Goal: Task Accomplishment & Management: Complete application form

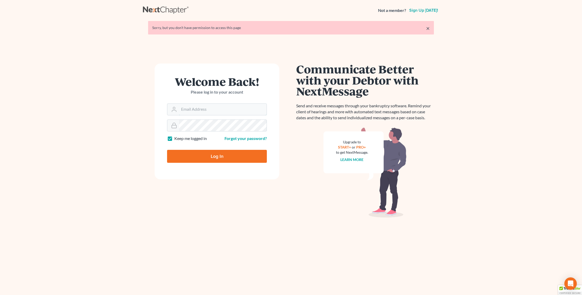
type input "[PERSON_NAME][EMAIL_ADDRESS][DOMAIN_NAME]"
click at [190, 159] on input "Log In" at bounding box center [217, 156] width 100 height 13
type input "Thinking..."
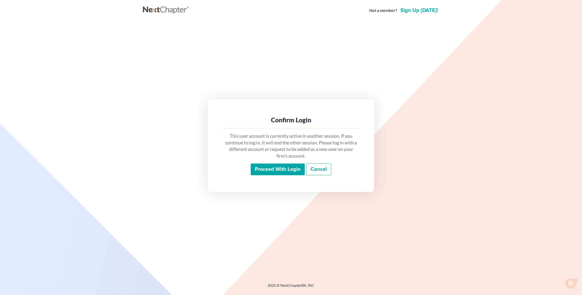
click at [275, 175] on input "Proceed with login" at bounding box center [278, 170] width 54 height 12
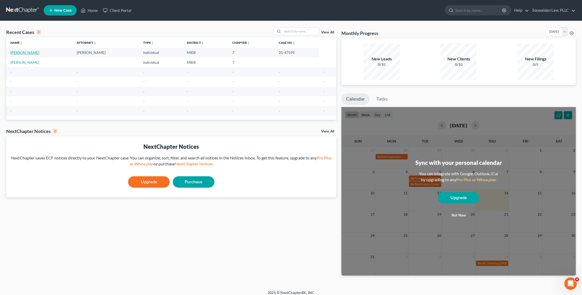
click at [17, 52] on link "[PERSON_NAME]" at bounding box center [24, 52] width 29 height 4
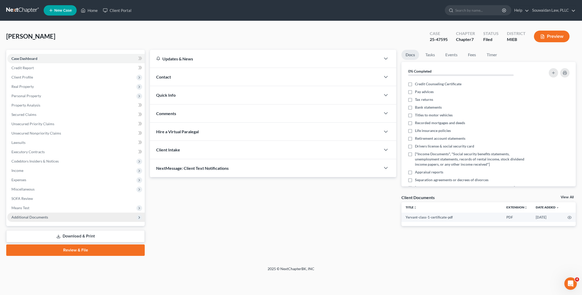
click at [51, 218] on span "Additional Documents" at bounding box center [75, 217] width 137 height 9
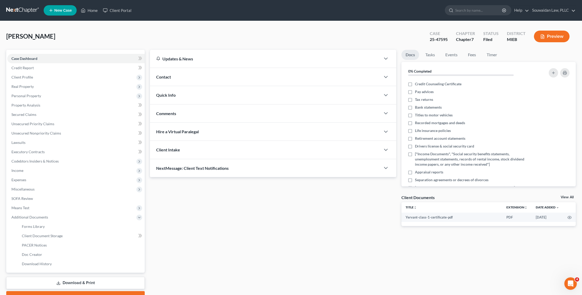
click at [65, 279] on link "Download & Print" at bounding box center [75, 283] width 138 height 12
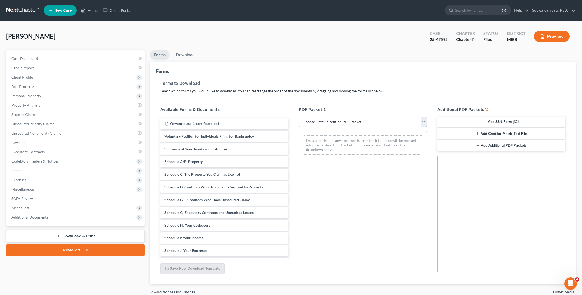
click at [333, 123] on select "Choose Default Petition PDF Packet Complete Bankruptcy Petition (all forms and …" at bounding box center [363, 122] width 128 height 10
select select "2"
click at [299, 117] on select "Choose Default Petition PDF Packet Complete Bankruptcy Petition (all forms and …" at bounding box center [363, 122] width 128 height 10
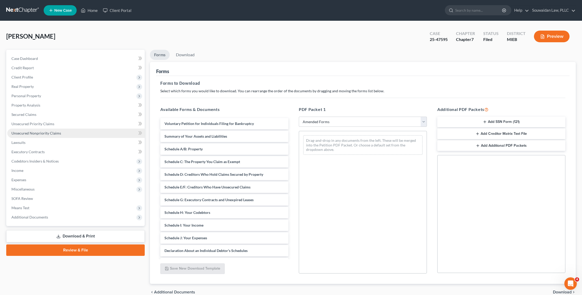
click at [111, 130] on link "Unsecured Nonpriority Claims" at bounding box center [75, 133] width 137 height 9
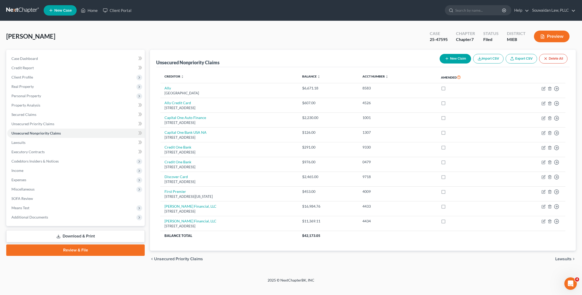
click at [455, 56] on button "New Claim" at bounding box center [454, 59] width 31 height 10
select select "0"
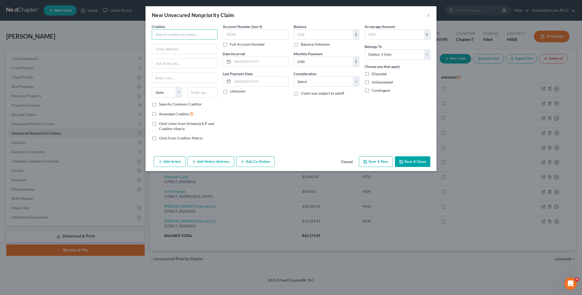
click at [201, 35] on input "text" at bounding box center [185, 34] width 66 height 10
type input "LVNV Funding"
click at [196, 49] on input "text" at bounding box center [184, 49] width 65 height 10
click at [184, 48] on input "text" at bounding box center [184, 49] width 65 height 10
click at [232, 117] on div "Account Number (last 4) Full Account Number Date Incurred Last Payment Date Unk…" at bounding box center [255, 84] width 71 height 121
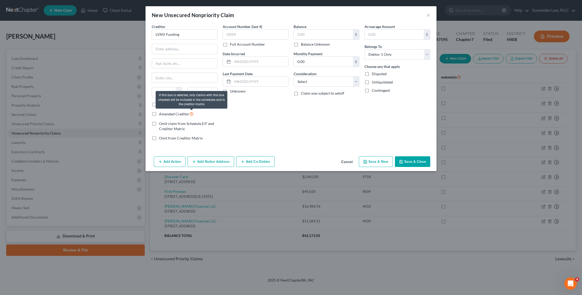
click at [192, 114] on icon at bounding box center [191, 113] width 4 height 5
click at [164, 114] on input "Amended Creditor" at bounding box center [162, 112] width 3 height 3
checkbox input "true"
click at [427, 15] on button "×" at bounding box center [428, 15] width 4 height 6
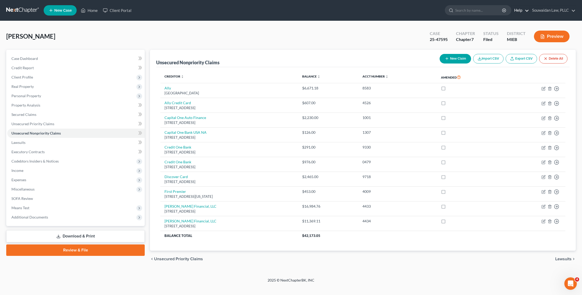
click at [523, 12] on link "Help" at bounding box center [519, 10] width 17 height 9
click at [516, 39] on link "Training Videos" at bounding box center [507, 39] width 41 height 9
click at [456, 56] on button "New Claim" at bounding box center [454, 59] width 31 height 10
select select "0"
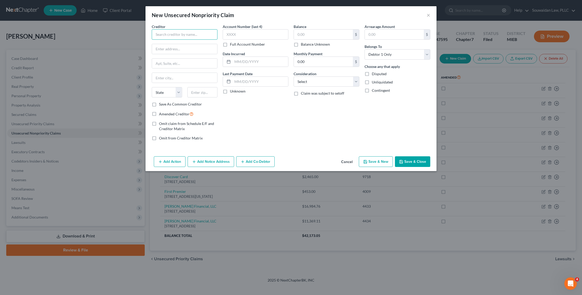
click at [191, 31] on input "text" at bounding box center [185, 34] width 66 height 10
type input "LVNV Funding"
click at [180, 114] on span "Amended Creditor" at bounding box center [174, 114] width 30 height 4
click at [164, 114] on input "Amended Creditor" at bounding box center [162, 112] width 3 height 3
click at [182, 115] on span "Amended Creditor" at bounding box center [174, 114] width 30 height 4
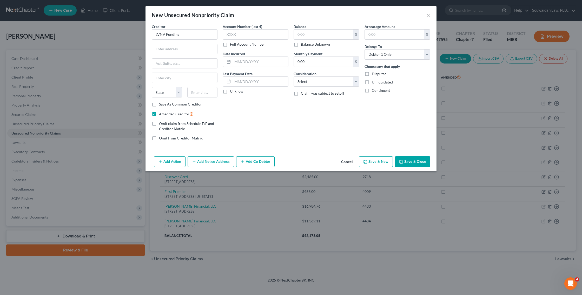
click at [164, 114] on input "Amended Creditor" at bounding box center [162, 112] width 3 height 3
checkbox input "false"
click at [179, 48] on input "text" at bounding box center [184, 49] width 65 height 10
drag, startPoint x: 196, startPoint y: 49, endPoint x: 154, endPoint y: 50, distance: 41.6
click at [154, 50] on input "c/o Plaintiffs attorney" at bounding box center [184, 49] width 65 height 10
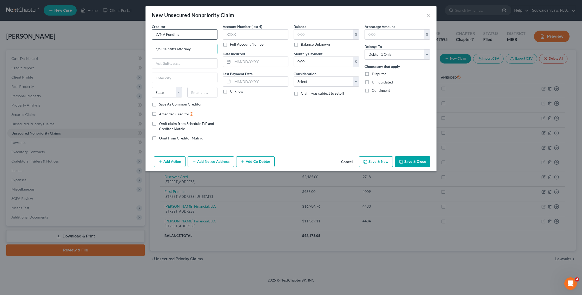
type input "c/o Plaintiffs attorney"
click at [185, 33] on input "LVNV Funding" at bounding box center [185, 34] width 66 height 10
paste input "c/o Plaintiffs attorney"
click at [179, 35] on input "LVNV Fundingc/o Plaintiffs attorney" at bounding box center [185, 34] width 66 height 10
type input "LVNV Funding c/o Plaintiffs attorney"
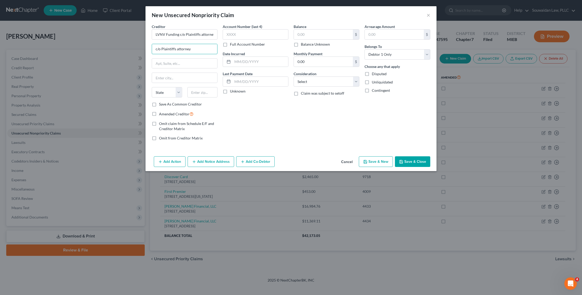
drag, startPoint x: 193, startPoint y: 48, endPoint x: 148, endPoint y: 47, distance: 44.7
click at [148, 47] on div "Creditor * LVNV Funding c/o Plaintiffs attorney c/o Plaintiffs attorney State A…" at bounding box center [290, 89] width 291 height 131
click at [178, 50] on input "text" at bounding box center [184, 49] width 65 height 10
click at [215, 35] on input "LVNV Funding c/o Plaintiffs attorney" at bounding box center [185, 34] width 66 height 10
click at [203, 47] on input "text" at bounding box center [184, 49] width 65 height 10
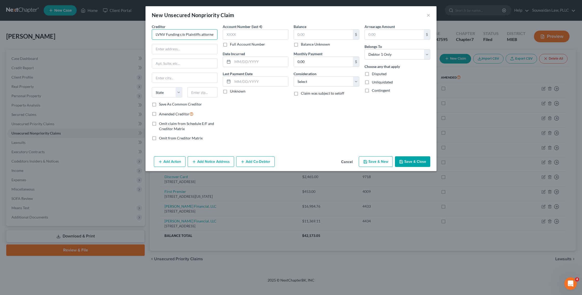
click at [199, 35] on input "LVNV Funding c/o Plaintiffs attorney, Stenger & Stenger" at bounding box center [185, 34] width 66 height 10
click at [199, 35] on input "LVNV Funding c/o PlaintiffsAttorney, Stenger & Stenger" at bounding box center [185, 34] width 66 height 10
click at [195, 48] on input "text" at bounding box center [184, 49] width 65 height 10
drag, startPoint x: 185, startPoint y: 36, endPoint x: 197, endPoint y: 36, distance: 12.7
click at [197, 36] on input "LVNV Funding c/o Plaintiffs Attorney, Stenger & Stenger" at bounding box center [185, 34] width 66 height 10
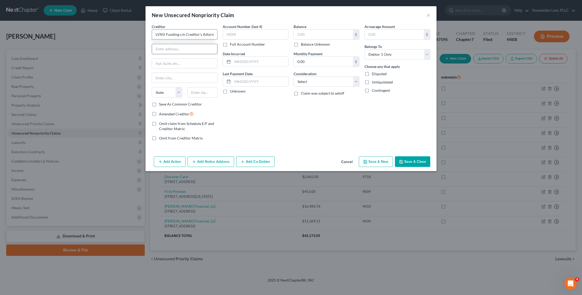
type input "LVNV Funding c/o Creditor's Attorney, Stenger & Stenger"
click at [196, 53] on input "text" at bounding box center [184, 49] width 65 height 10
click at [190, 51] on input "text" at bounding box center [184, 49] width 65 height 10
type input "2618 East Paris Avenue SE"
click at [171, 77] on input "text" at bounding box center [184, 78] width 65 height 10
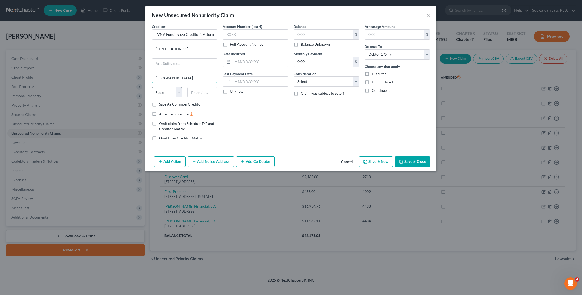
type input "Grand Rapids"
click at [175, 92] on select "State AL AK AR AZ CA CO CT DE DC FL GA GU HI ID IL IN IA KS KY LA ME MD MA MI M…" at bounding box center [167, 92] width 30 height 10
select select "23"
click at [152, 87] on select "State AL AK AR AZ CA CO CT DE DC FL GA GU HI ID IL IN IA KS KY LA ME MD MA MI M…" at bounding box center [167, 92] width 30 height 10
click at [209, 95] on input "text" at bounding box center [202, 92] width 30 height 10
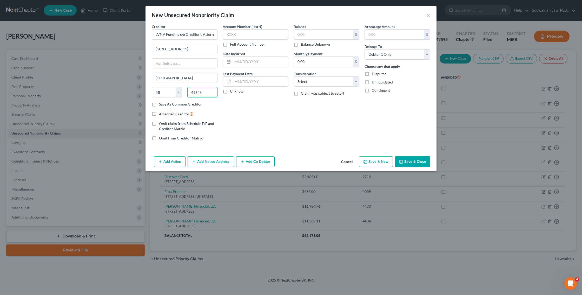
type input "49546"
click at [246, 98] on div "Account Number (last 4) Full Account Number Date Incurred Last Payment Date Unk…" at bounding box center [255, 84] width 71 height 121
click at [308, 31] on input "text" at bounding box center [323, 35] width 59 height 10
click at [312, 33] on input "text" at bounding box center [323, 35] width 59 height 10
type input "954.82"
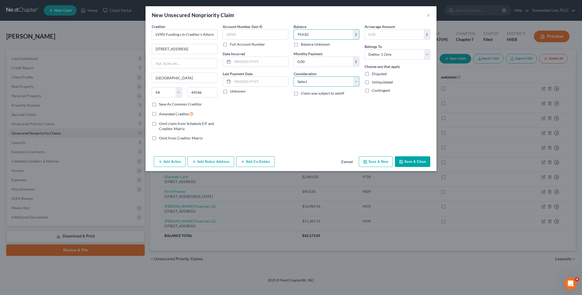
click at [310, 84] on select "Select Cable / Satellite Services Collection Agency Credit Card Debt Debt Couns…" at bounding box center [326, 82] width 66 height 10
click at [211, 166] on button "Add Notice Address" at bounding box center [210, 162] width 46 height 11
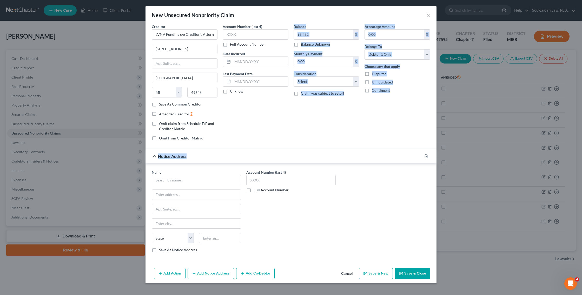
drag, startPoint x: 183, startPoint y: 162, endPoint x: 235, endPoint y: 123, distance: 64.8
click at [235, 123] on form "Creditor * LVNV Funding c/o Creditor's Attorney, Stenger & Stenger 2618 East Pa…" at bounding box center [291, 142] width 278 height 237
click at [235, 123] on div "Account Number (last 4) Full Account Number Date Incurred Last Payment Date Unk…" at bounding box center [255, 84] width 71 height 121
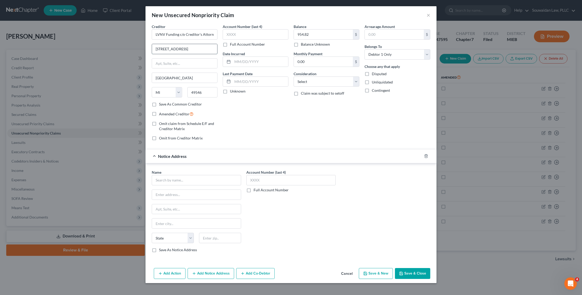
drag, startPoint x: 203, startPoint y: 48, endPoint x: 206, endPoint y: 44, distance: 4.7
click at [206, 44] on input "2618 East Paris Avenue SE" at bounding box center [184, 49] width 65 height 10
click at [204, 50] on input "2618 East Paris Avenue SE" at bounding box center [184, 49] width 65 height 10
click at [166, 157] on span "Notice Address" at bounding box center [172, 156] width 29 height 5
click at [158, 156] on span "Notice Address" at bounding box center [172, 156] width 29 height 5
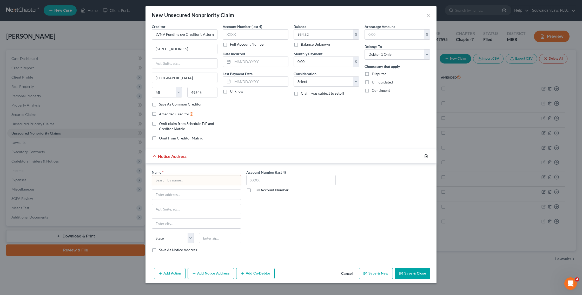
click at [424, 157] on icon "button" at bounding box center [426, 156] width 4 height 4
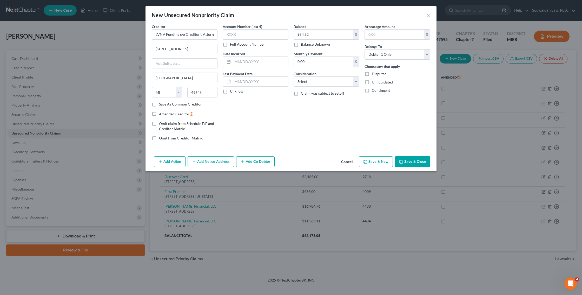
click at [413, 161] on button "Save & Close" at bounding box center [412, 162] width 35 height 11
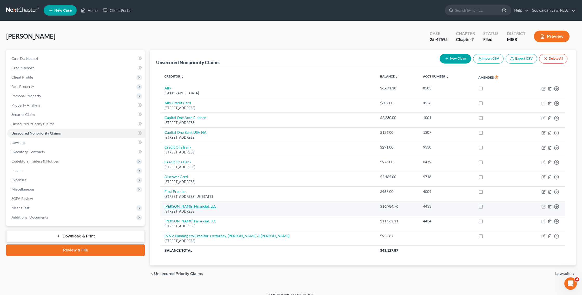
click at [190, 206] on link "Oliphant Financial, LLC" at bounding box center [190, 206] width 52 height 4
select select "7"
select select "0"
select select "1"
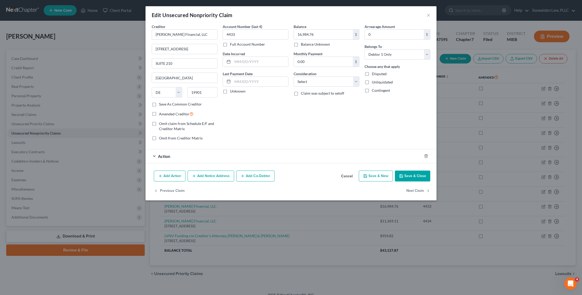
click at [159, 159] on div "Action" at bounding box center [283, 157] width 276 height 14
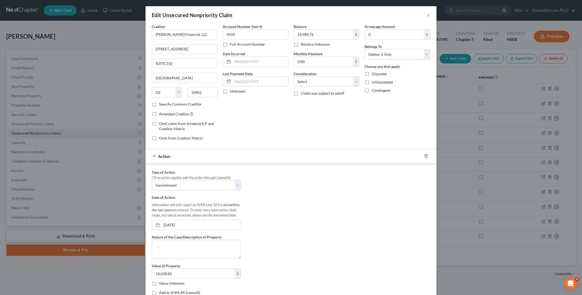
click at [159, 159] on div "Action" at bounding box center [283, 157] width 276 height 14
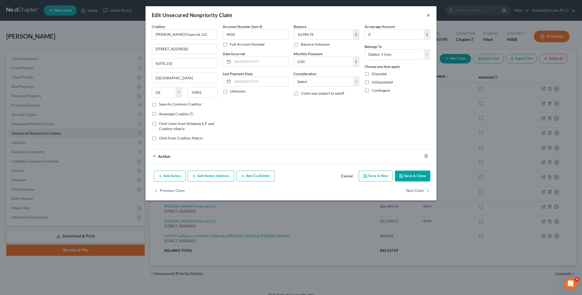
click at [428, 15] on button "×" at bounding box center [428, 15] width 4 height 6
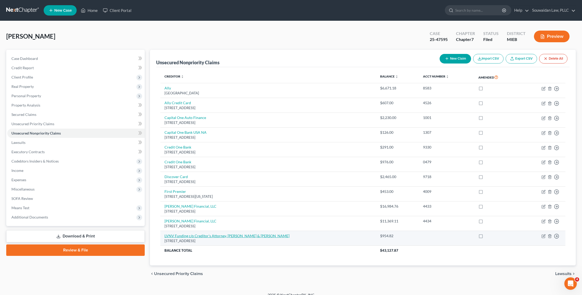
click at [229, 235] on link "LVNV Funding c/o Creditor's Attorney, Stenger & Stenger" at bounding box center [226, 236] width 125 height 4
select select "23"
select select "0"
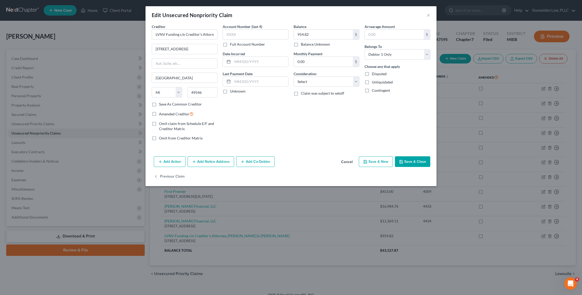
click at [180, 160] on button "Add Action" at bounding box center [170, 162] width 32 height 11
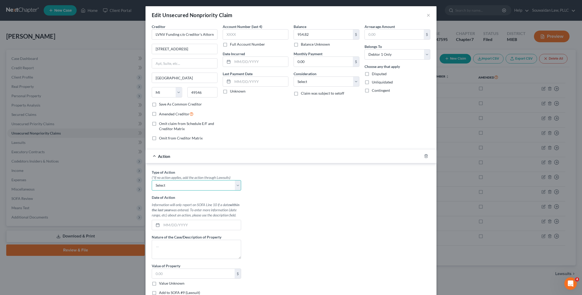
click at [183, 189] on select "Select Repossession Garnishment Foreclosure Personal Injury Attached, Seized, O…" at bounding box center [196, 185] width 89 height 10
select select "1"
click at [152, 180] on select "Select Repossession Garnishment Foreclosure Personal Injury Attached, Seized, O…" at bounding box center [196, 185] width 89 height 10
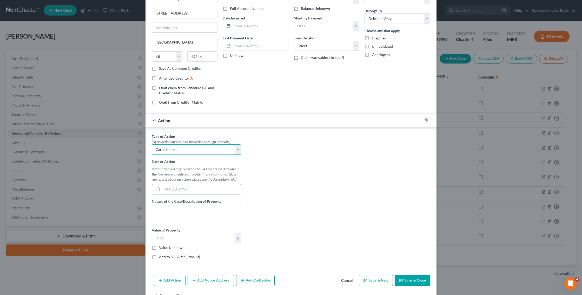
scroll to position [52, 0]
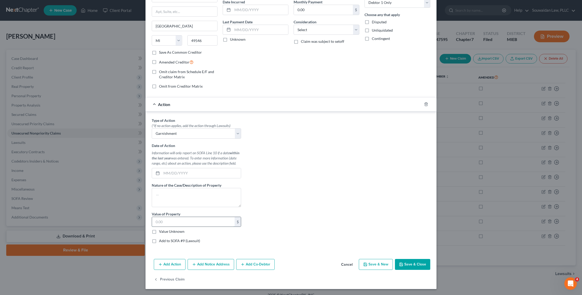
click at [193, 221] on input "text" at bounding box center [193, 222] width 83 height 10
type input "954.82"
click at [424, 264] on button "Save & Close" at bounding box center [412, 264] width 35 height 11
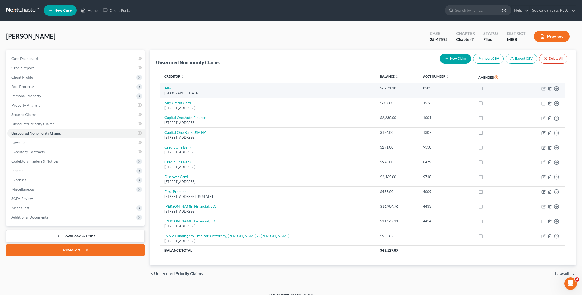
click at [485, 90] on label at bounding box center [485, 90] width 0 height 0
click at [487, 87] on input "checkbox" at bounding box center [488, 87] width 3 height 3
checkbox input "true"
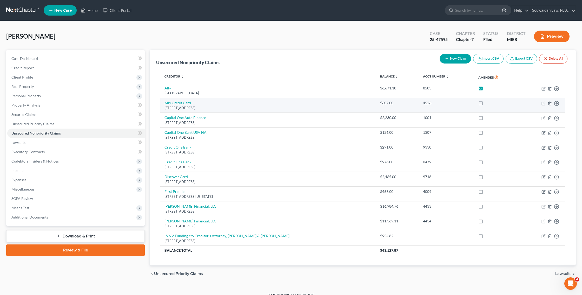
click at [485, 104] on label at bounding box center [485, 104] width 0 height 0
click at [487, 104] on input "checkbox" at bounding box center [488, 101] width 3 height 3
checkbox input "true"
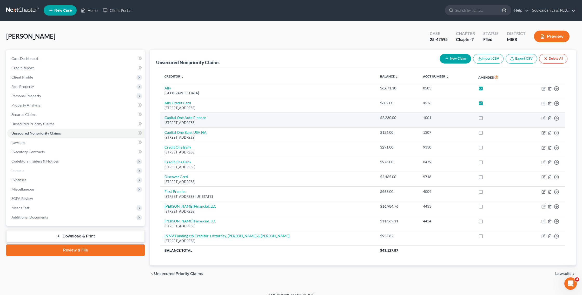
click at [485, 119] on label at bounding box center [485, 119] width 0 height 0
click at [487, 119] on input "checkbox" at bounding box center [488, 116] width 3 height 3
checkbox input "true"
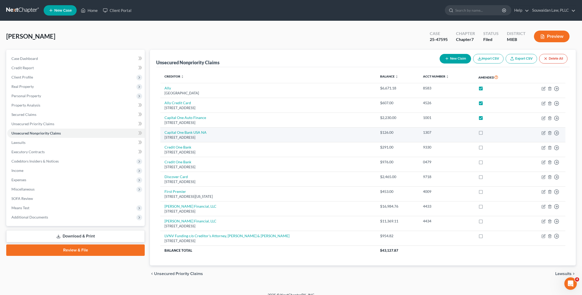
click at [485, 134] on label at bounding box center [485, 134] width 0 height 0
click at [487, 133] on input "checkbox" at bounding box center [488, 131] width 3 height 3
checkbox input "true"
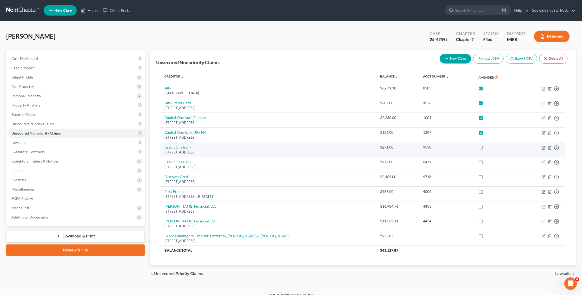
click at [485, 149] on label at bounding box center [485, 149] width 0 height 0
click at [487, 146] on input "checkbox" at bounding box center [488, 146] width 3 height 3
checkbox input "true"
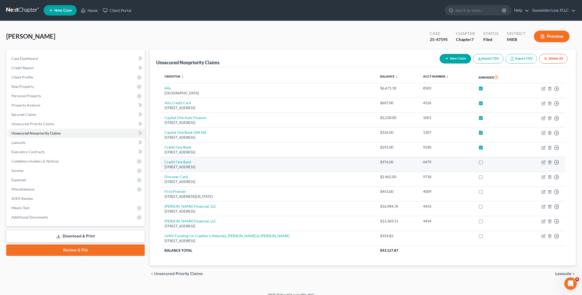
click at [485, 164] on label at bounding box center [485, 164] width 0 height 0
click at [487, 163] on input "checkbox" at bounding box center [488, 161] width 3 height 3
checkbox input "true"
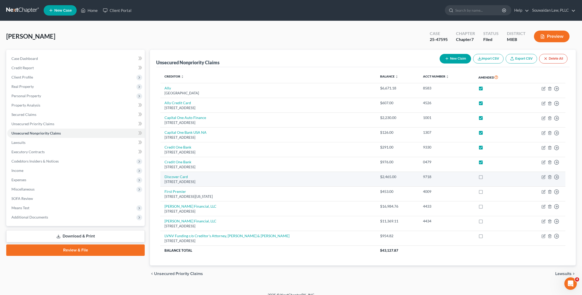
click at [485, 178] on label at bounding box center [485, 178] width 0 height 0
click at [487, 176] on input "checkbox" at bounding box center [488, 175] width 3 height 3
checkbox input "true"
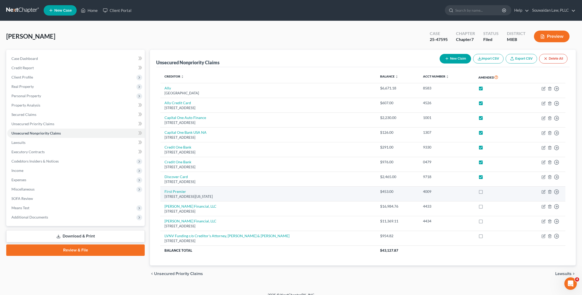
click at [485, 193] on label at bounding box center [485, 193] width 0 height 0
click at [487, 191] on input "checkbox" at bounding box center [488, 190] width 3 height 3
checkbox input "true"
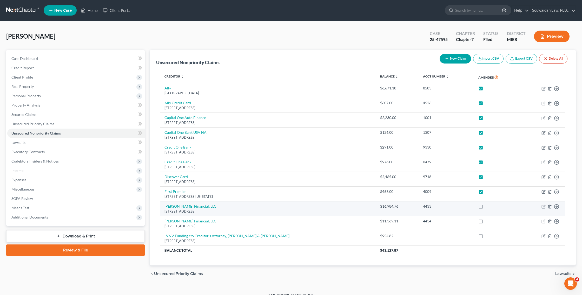
click at [485, 208] on label at bounding box center [485, 208] width 0 height 0
click at [487, 206] on input "checkbox" at bounding box center [488, 205] width 3 height 3
checkbox input "true"
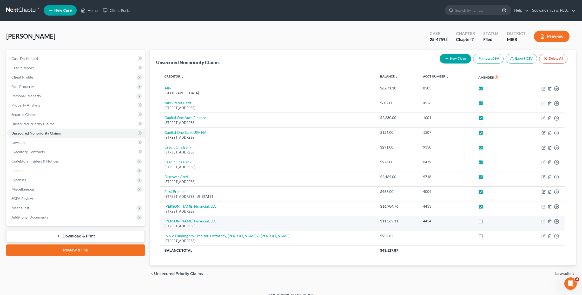
click at [485, 223] on label at bounding box center [485, 223] width 0 height 0
click at [487, 219] on input "checkbox" at bounding box center [488, 220] width 3 height 3
click at [485, 223] on label at bounding box center [485, 223] width 0 height 0
click at [487, 219] on input "checkbox" at bounding box center [488, 220] width 3 height 3
click at [485, 223] on label at bounding box center [485, 223] width 0 height 0
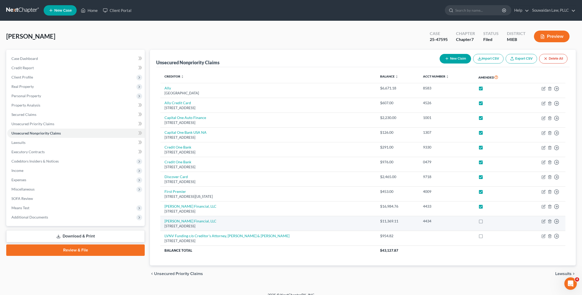
click at [487, 222] on input "checkbox" at bounding box center [488, 220] width 3 height 3
checkbox input "true"
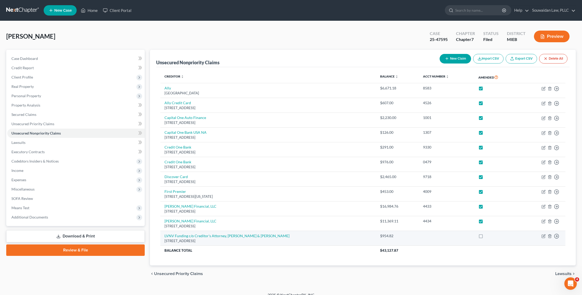
click at [485, 238] on label at bounding box center [485, 238] width 0 height 0
click at [487, 237] on input "checkbox" at bounding box center [488, 235] width 3 height 3
checkbox input "true"
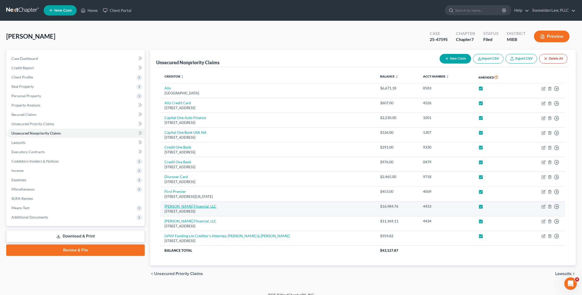
click at [185, 206] on link "Oliphant Financial, LLC" at bounding box center [190, 206] width 52 height 4
select select "7"
select select "0"
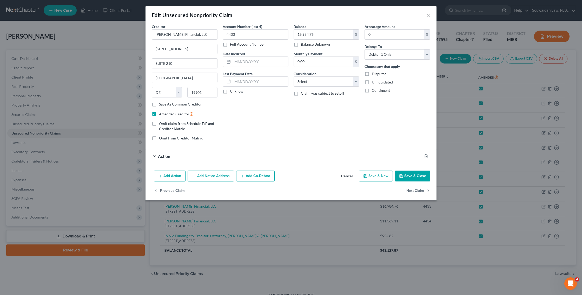
click at [205, 173] on button "Add Notice Address" at bounding box center [210, 176] width 46 height 11
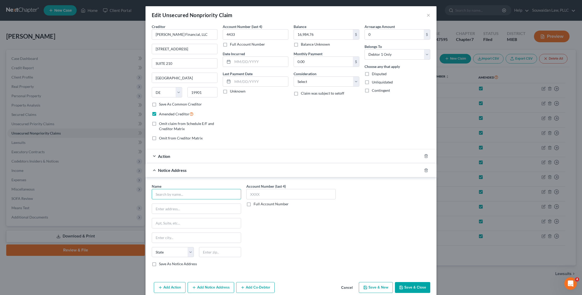
click at [173, 191] on input "text" at bounding box center [196, 194] width 89 height 10
click at [172, 206] on input "text" at bounding box center [196, 209] width 89 height 10
click at [196, 197] on input "C/o Creditor's Attorney" at bounding box center [196, 194] width 89 height 10
drag, startPoint x: 197, startPoint y: 195, endPoint x: 151, endPoint y: 194, distance: 46.7
click at [151, 194] on div "Name * C/o Creditor's Attorney, State AL AK AR AZ CA CO CT DE DC FL GA GU HI ID…" at bounding box center [196, 227] width 95 height 87
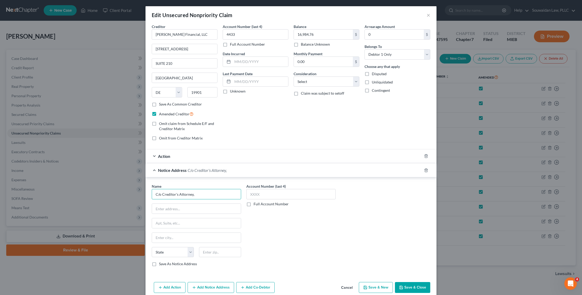
paste input "c/o Creditors’ Attorney, The Law Offices of Aaron D. Cox, PLLC, 23820 Eureka Rd…"
drag, startPoint x: 181, startPoint y: 194, endPoint x: 208, endPoint y: 196, distance: 27.6
click at [208, 196] on input "c/o Creditors’ Attorney, The Law Offices of Aaron D. Cox, PLLC, 23820 Eureka Rd…" at bounding box center [196, 194] width 89 height 10
type input "c/o Creditors’ Attorney, The Law Offices of Aaron D. Cox, PLLC, 23820 Eureka Rd…"
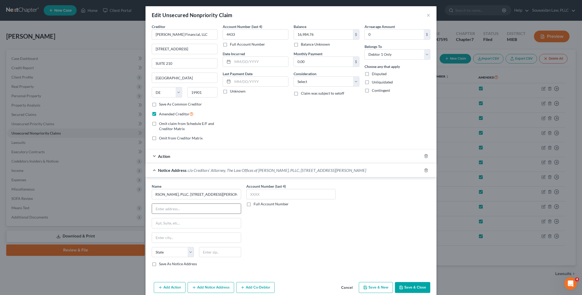
click at [177, 210] on input "text" at bounding box center [196, 209] width 89 height 10
paste input "23820 Eureka Rd."
type input "23820 Eureka Rd."
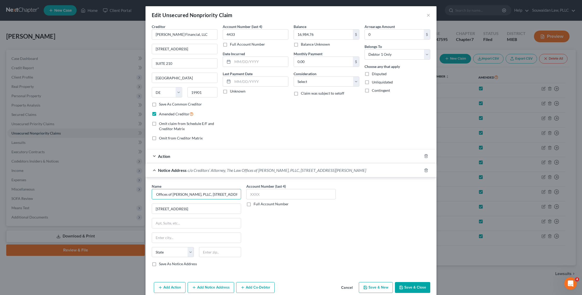
click at [197, 194] on input "c/o Creditors’ Attorney, The Law Offices of Aaron D. Cox, PLLC, 23820 Eureka Rd…" at bounding box center [196, 194] width 89 height 10
drag, startPoint x: 202, startPoint y: 194, endPoint x: 232, endPoint y: 196, distance: 30.4
click at [232, 196] on input "c/o Creditors’ Attorney, The Law Offices of Aaron D. Cox, PLLC, 23820 Eureka Rd…" at bounding box center [196, 194] width 89 height 10
drag, startPoint x: 210, startPoint y: 194, endPoint x: 219, endPoint y: 194, distance: 9.1
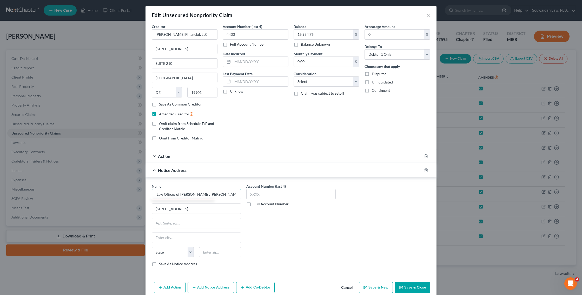
click at [219, 194] on input "c/o Creditors’ Attorney, The Law Offices of Aaron D. Cox, PLLC Taylor, MI 48180" at bounding box center [196, 194] width 89 height 10
type input "c/o Creditors’ Attorney, The Law Offices of Aaron D. Cox, PLLC Taylor, MI 48180"
click at [183, 237] on input "text" at bounding box center [196, 238] width 89 height 10
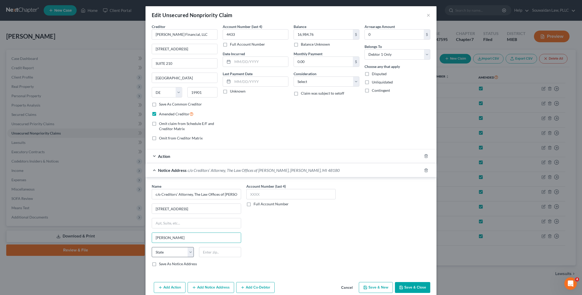
type input "Taylor"
click at [175, 257] on select "State AL AK AR AZ CA CO CT DE DC FL GA GU HI ID IL IN IA KS KY LA ME MD MA MI M…" at bounding box center [173, 252] width 42 height 10
select select "23"
click at [152, 247] on select "State AL AK AR AZ CA CO CT DE DC FL GA GU HI ID IL IN IA KS KY LA ME MD MA MI M…" at bounding box center [173, 252] width 42 height 10
click at [211, 252] on input "text" at bounding box center [220, 252] width 42 height 10
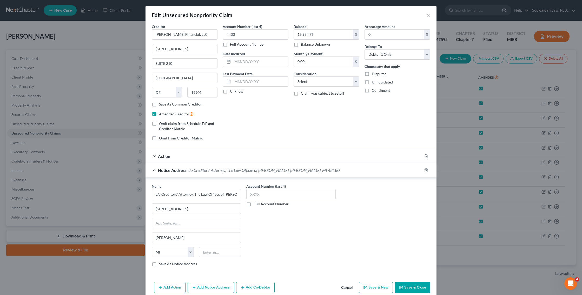
click at [301, 233] on div "Account Number (last 4) Full Account Number" at bounding box center [291, 227] width 95 height 87
click at [229, 195] on input "c/o Creditors’ Attorney, The Law Offices of Aaron D. Cox, PLLC Taylor, MI 48180" at bounding box center [196, 194] width 89 height 10
drag, startPoint x: 229, startPoint y: 195, endPoint x: 303, endPoint y: 208, distance: 75.6
click at [303, 208] on div "Name * c/o Creditors’ Attorney, The Law Offices of Aaron D. Cox, PLLC Taylor, M…" at bounding box center [291, 227] width 284 height 87
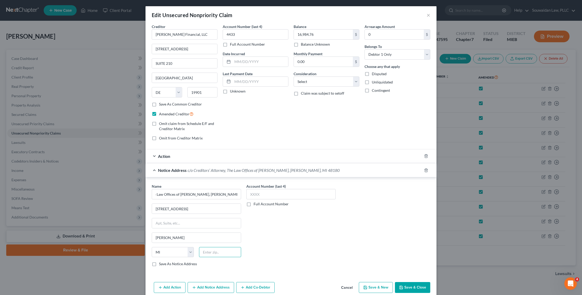
click at [209, 252] on input "text" at bounding box center [220, 252] width 42 height 10
type input "48180"
drag, startPoint x: 232, startPoint y: 196, endPoint x: 265, endPoint y: 201, distance: 33.2
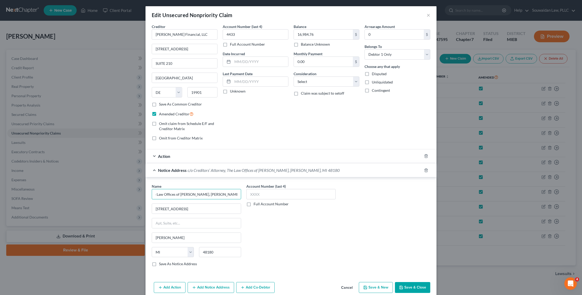
click at [265, 201] on div "Name * c/o Creditors’ Attorney, The Law Offices of Aaron D. Cox, PLLC Taylor, M…" at bounding box center [291, 227] width 284 height 87
click at [231, 196] on input "c/o Creditors’ Attorney, The Law Offices of Aaron D. Cox, PLLC Taylor, MI 48180" at bounding box center [196, 194] width 89 height 10
drag, startPoint x: 210, startPoint y: 194, endPoint x: 246, endPoint y: 196, distance: 36.1
click at [246, 196] on div "Name * c/o Creditors’ Attorney, The Law Offices of Aaron D. Cox, PLLC Taylor, M…" at bounding box center [291, 227] width 284 height 87
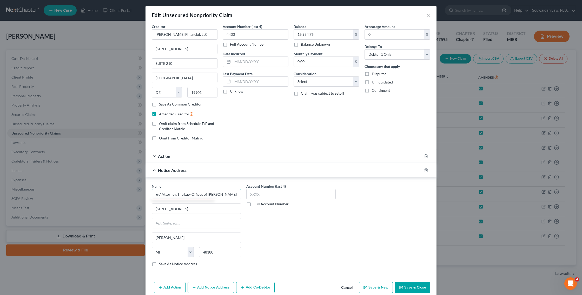
type input "c/o Creditors’ Attorney, The Law Offices of Aaron D. Cox, PLLC"
click at [159, 265] on label "Save As Notice Address" at bounding box center [178, 264] width 38 height 5
click at [161, 265] on input "Save As Notice Address" at bounding box center [162, 263] width 3 height 3
click at [404, 285] on button "Save & Close" at bounding box center [412, 287] width 35 height 11
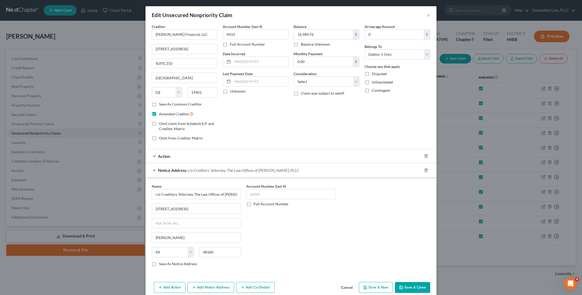
checkbox input "false"
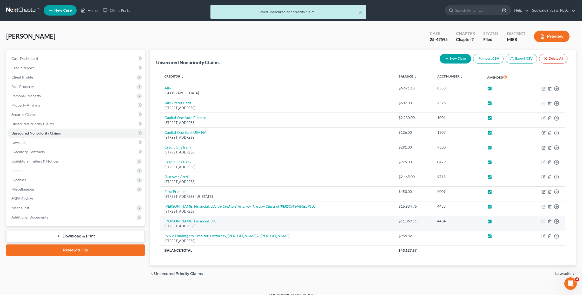
click at [192, 220] on link "Oliphant Financial, LLC" at bounding box center [190, 221] width 52 height 4
select select "7"
select select "0"
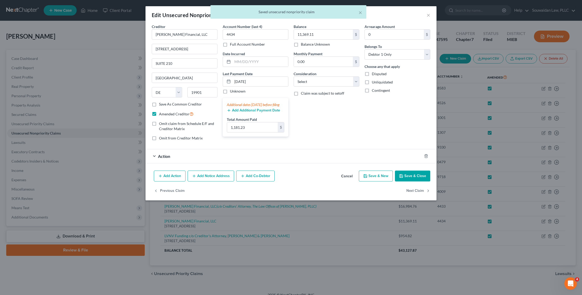
click at [200, 181] on button "Add Notice Address" at bounding box center [210, 176] width 46 height 11
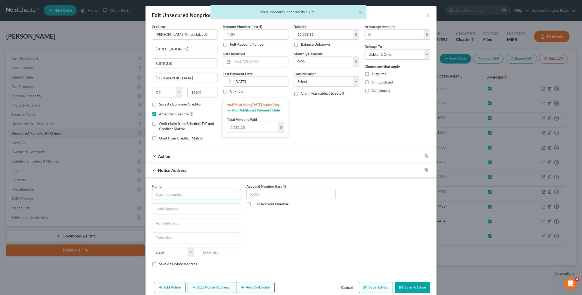
click at [183, 192] on input "text" at bounding box center [196, 194] width 89 height 10
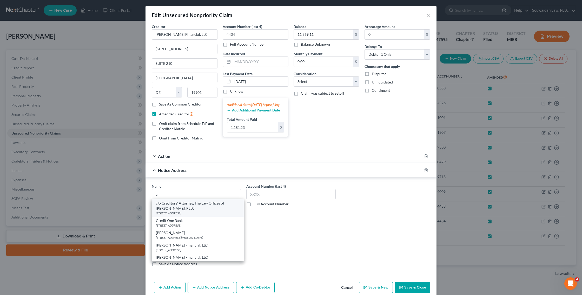
click at [185, 204] on div "c/o Creditors’ Attorney, The Law Offices of Aaron D. Cox, PLLC" at bounding box center [198, 206] width 84 height 10
type input "c/o Creditors’ Attorney, The Law Offices of Aaron D. Cox, PLLC"
type input "23820 Eureka Rd."
type input "Taylor"
select select "23"
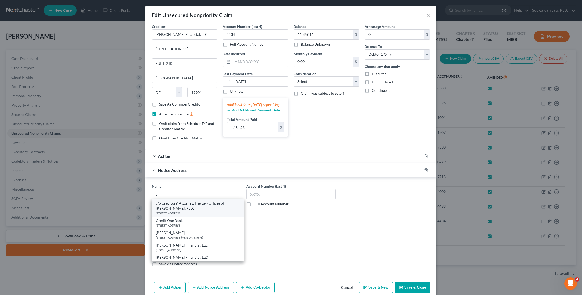
type input "48180"
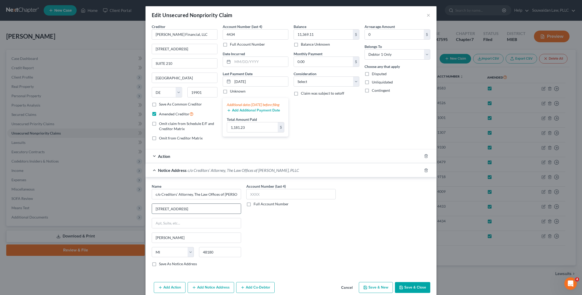
click at [196, 210] on input "23820 Eureka Rd." at bounding box center [196, 209] width 89 height 10
drag, startPoint x: 196, startPoint y: 210, endPoint x: 150, endPoint y: 210, distance: 46.0
click at [150, 210] on div "Name * c/o Creditors’ Attorney, The Law Offices of Aaron D. Cox, PLLC 23820 Eur…" at bounding box center [196, 227] width 95 height 87
click at [409, 293] on button "Save & Close" at bounding box center [412, 287] width 35 height 11
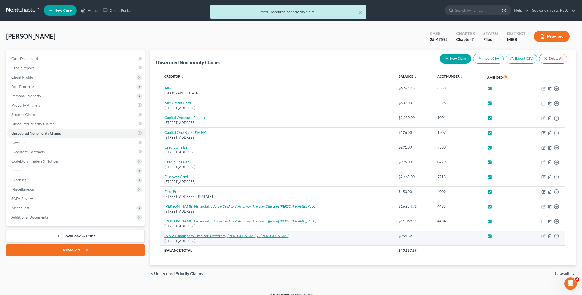
click at [228, 237] on link "LVNV Funding c/o Creditor's Attorney, Stenger & Stenger" at bounding box center [226, 236] width 125 height 4
select select "23"
select select "0"
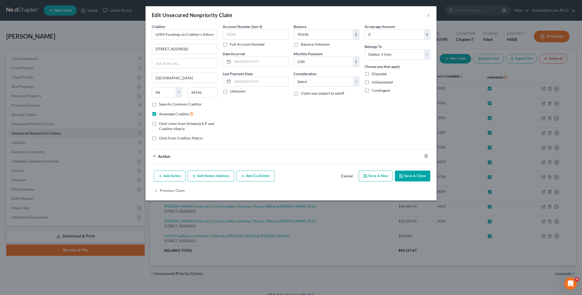
click at [210, 177] on button "Add Notice Address" at bounding box center [210, 176] width 46 height 11
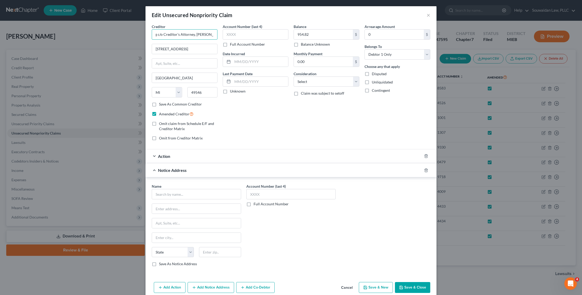
scroll to position [0, 32]
drag, startPoint x: 178, startPoint y: 35, endPoint x: 219, endPoint y: 37, distance: 40.3
click at [219, 37] on div "Creditor * LVNV Funding c/o Creditor's Attorney, Stenger & Stenger 2618 East Pa…" at bounding box center [184, 84] width 71 height 121
click at [171, 195] on input "text" at bounding box center [196, 194] width 89 height 10
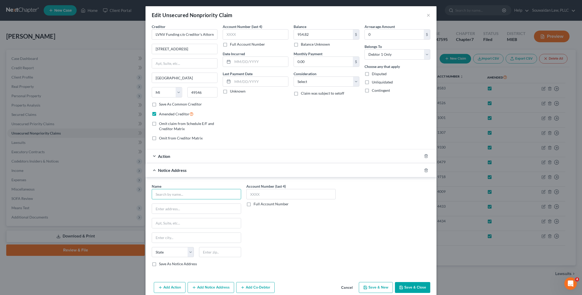
paste input "c/o Creditor's Attorney, Stenger & Stenger"
click at [170, 209] on input "text" at bounding box center [196, 209] width 89 height 10
type input "c/o Creditor's Attorney, Stenger & Stenger"
drag, startPoint x: 202, startPoint y: 49, endPoint x: 145, endPoint y: 49, distance: 56.9
click at [145, 49] on div "Edit Unsecured Nonpriority Claim × Creditor * LVNV Funding c/o Creditor's Attor…" at bounding box center [291, 147] width 582 height 295
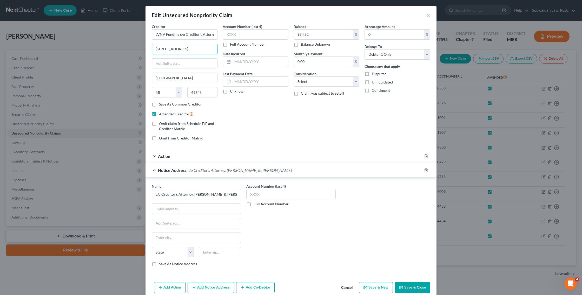
paste input "c/o Creditor's Attorney, Stenger & Stenger"
type input "2618 East Paris Avenue SE"
click at [184, 206] on input "text" at bounding box center [196, 209] width 89 height 10
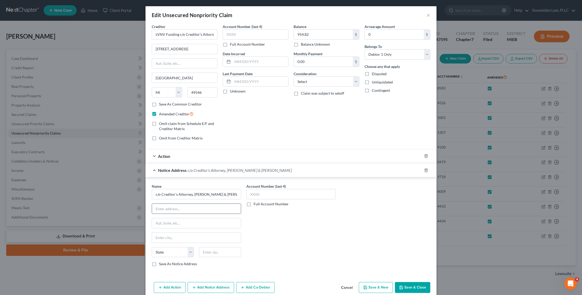
paste input "2618 East Paris Avenue SE"
type input "2618 East Paris Avenue SE"
click at [180, 236] on input "text" at bounding box center [196, 238] width 89 height 10
type input "Grand Rapids"
click at [180, 257] on select "State AL AK AR AZ CA CO CT DE DC FL GA GU HI ID IL IN IA KS KY LA ME MD MA MI M…" at bounding box center [173, 252] width 42 height 10
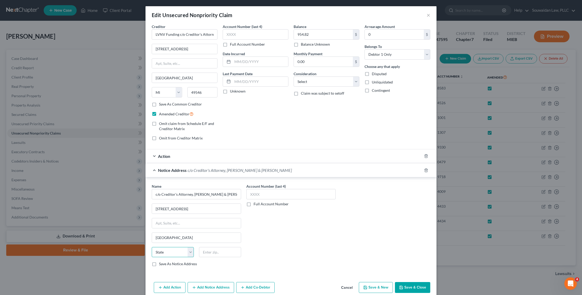
select select "23"
click at [152, 247] on select "State AL AK AR AZ CA CO CT DE DC FL GA GU HI ID IL IN IA KS KY LA ME MD MA MI M…" at bounding box center [173, 252] width 42 height 10
click at [212, 255] on input "text" at bounding box center [220, 252] width 42 height 10
type input "49546"
click at [262, 251] on div "Account Number (last 4) Full Account Number" at bounding box center [291, 227] width 95 height 87
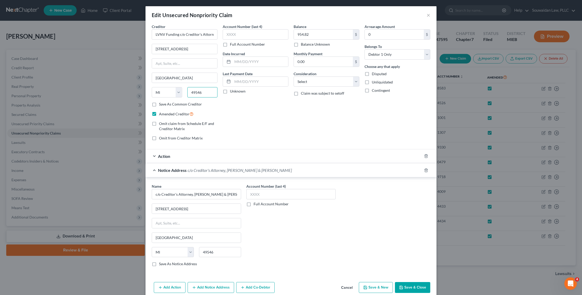
drag, startPoint x: 204, startPoint y: 93, endPoint x: 184, endPoint y: 93, distance: 19.7
click at [185, 93] on div "49546" at bounding box center [203, 92] width 36 height 10
click at [169, 91] on select "State AL AK AR AZ CA CO CT DE DC FL GA GU HI ID IL IN IA KS KY LA ME MD MA MI M…" at bounding box center [167, 92] width 30 height 10
click at [152, 87] on select "State AL AK AR AZ CA CO CT DE DC FL GA GU HI ID IL IN IA KS KY LA ME MD MA MI M…" at bounding box center [167, 92] width 30 height 10
drag, startPoint x: 183, startPoint y: 82, endPoint x: 151, endPoint y: 75, distance: 32.6
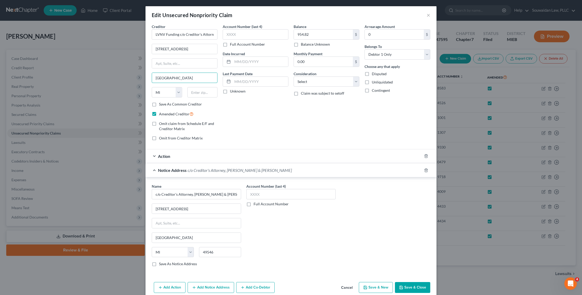
click at [151, 75] on div "Creditor * LVNV Funding c/o Creditor's Attorney, Stenger & Stenger 2618 East Pa…" at bounding box center [184, 84] width 71 height 121
drag, startPoint x: 200, startPoint y: 50, endPoint x: 143, endPoint y: 49, distance: 56.6
click at [143, 49] on div "Edit Unsecured Nonpriority Claim × Creditor * LVNV Funding c/o Creditor's Attor…" at bounding box center [291, 147] width 582 height 295
click at [170, 91] on select "State AL AK AR AZ CA CO CT DE DC FL GA GU HI ID IL IN IA KS KY LA ME MD MA MI M…" at bounding box center [167, 92] width 30 height 10
select select
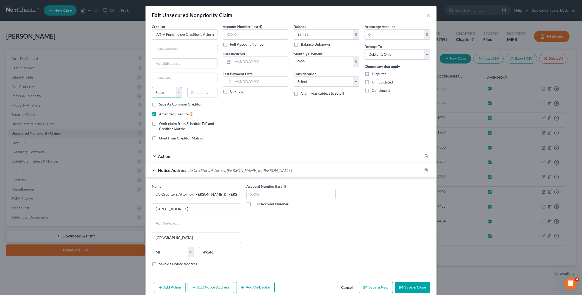
click at [152, 87] on select "State AL AK AR AZ CA CO CT DE DC FL GA GU HI ID IL IN IA KS KY LA ME MD MA MI M…" at bounding box center [167, 92] width 30 height 10
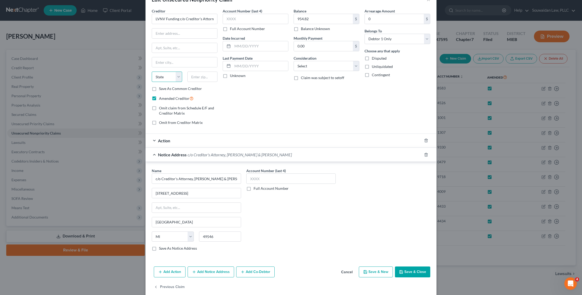
scroll to position [23, 0]
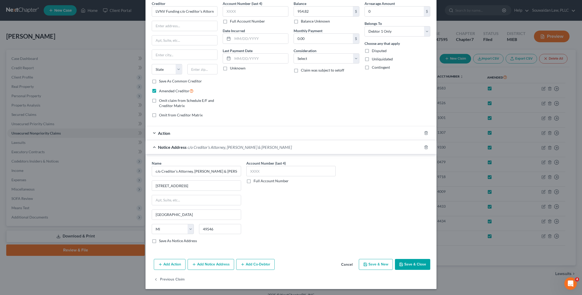
click at [408, 266] on button "Save & Close" at bounding box center [412, 264] width 35 height 11
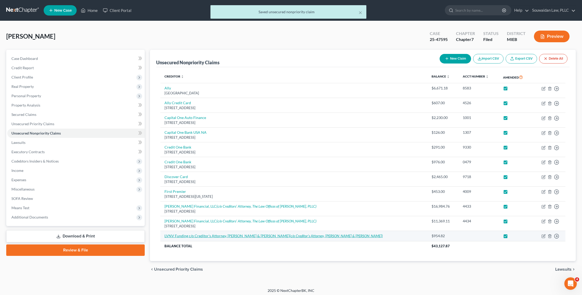
click at [232, 237] on link "LVNV Funding c/o Creditor's Attorney, Stenger & Stenger (c/o Creditor's Attorne…" at bounding box center [273, 236] width 218 height 4
select select "0"
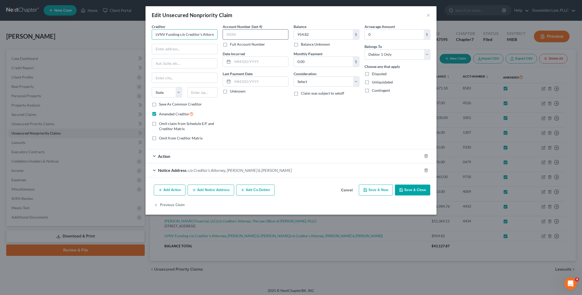
scroll to position [0, 32]
drag, startPoint x: 179, startPoint y: 36, endPoint x: 228, endPoint y: 38, distance: 49.1
click at [228, 38] on div "Creditor * LVNV Funding c/o Creditor's Attorney, Stenger & Stenger State AL AK …" at bounding box center [291, 84] width 284 height 121
type input "LVNV Funding LLC"
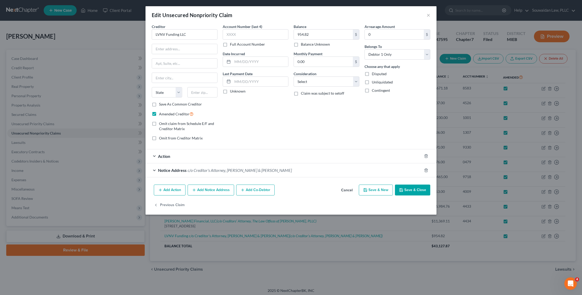
click at [407, 193] on button "Save & Close" at bounding box center [412, 190] width 35 height 11
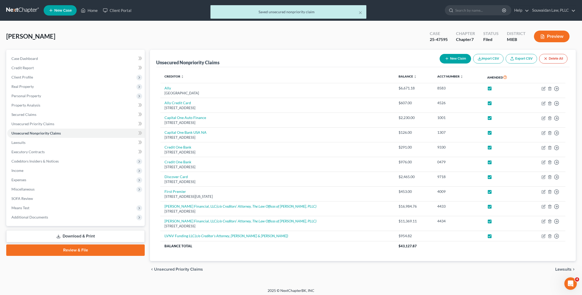
scroll to position [2, 0]
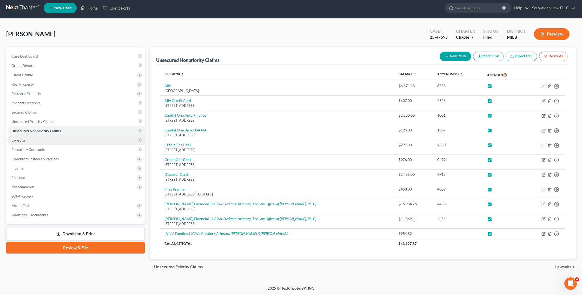
click at [112, 141] on link "Lawsuits" at bounding box center [75, 140] width 137 height 9
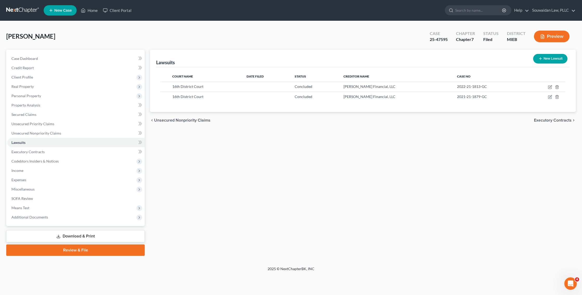
click at [540, 60] on icon "button" at bounding box center [540, 59] width 4 height 4
select select "0"
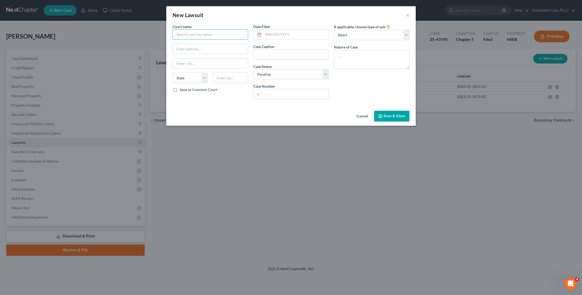
click at [220, 39] on input "text" at bounding box center [210, 34] width 76 height 10
click at [195, 47] on div "16th District Court" at bounding box center [203, 44] width 62 height 8
type input "16th District Court"
type input "32765 Five Mile Rd"
type input "Livonia"
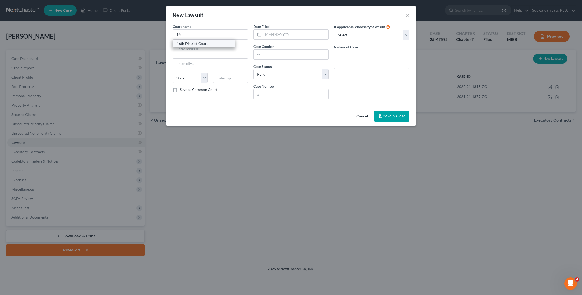
select select "23"
type input "48154"
click at [293, 37] on input "text" at bounding box center [295, 35] width 65 height 10
type input "04/15/2024"
click at [275, 57] on input "text" at bounding box center [290, 55] width 75 height 10
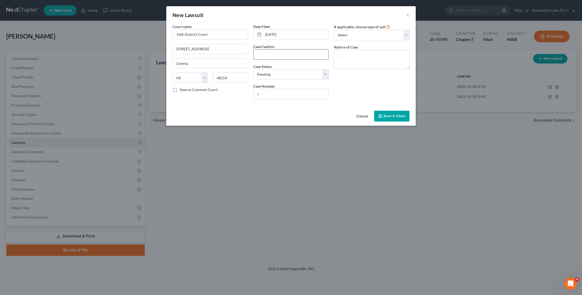
type input "LVNV FUNDING V TUFENKJIAN"
click at [277, 78] on select "Select Pending On Appeal Concluded" at bounding box center [291, 74] width 76 height 10
select select "2"
click at [253, 69] on select "Select Pending On Appeal Concluded" at bounding box center [291, 74] width 76 height 10
click at [274, 92] on input "text" at bounding box center [290, 94] width 75 height 10
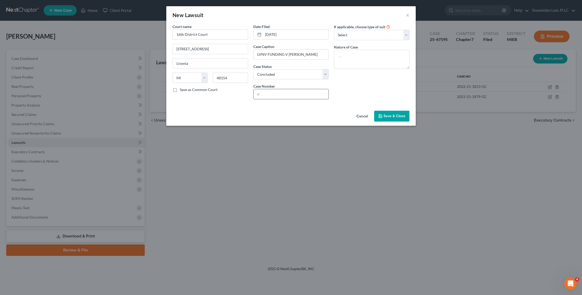
click at [272, 91] on input "text" at bounding box center [290, 94] width 75 height 10
type input "2024-24-0776-GC"
click at [361, 37] on select "Select Repossession Garnishment Foreclosure Attached, Seized, Or Levied Other" at bounding box center [372, 35] width 76 height 10
select select "1"
click at [334, 30] on select "Select Repossession Garnishment Foreclosure Attached, Seized, Or Levied Other" at bounding box center [372, 35] width 76 height 10
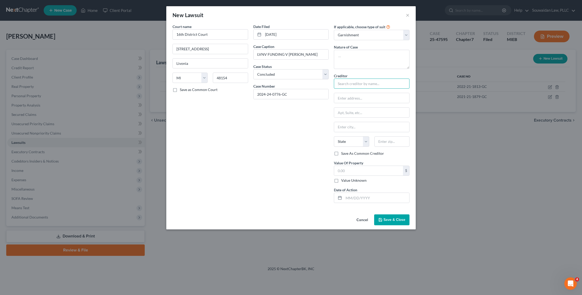
click at [352, 86] on input "text" at bounding box center [372, 84] width 76 height 10
type input "LVNV Funding LLC"
click at [359, 171] on input "text" at bounding box center [368, 171] width 69 height 10
type input "954.82"
click at [318, 195] on div "Date Filed 04/15/2024 Case Caption LVNV FUNDING V TUFENKJIAN Case Status * Sele…" at bounding box center [291, 116] width 81 height 184
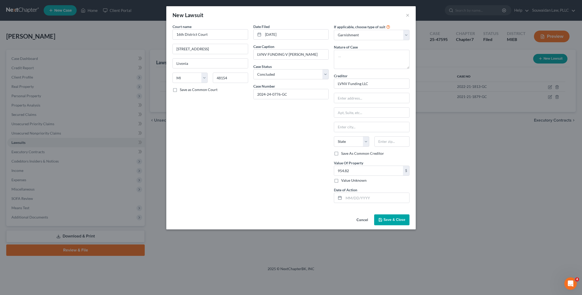
click at [393, 220] on span "Save & Close" at bounding box center [394, 220] width 22 height 4
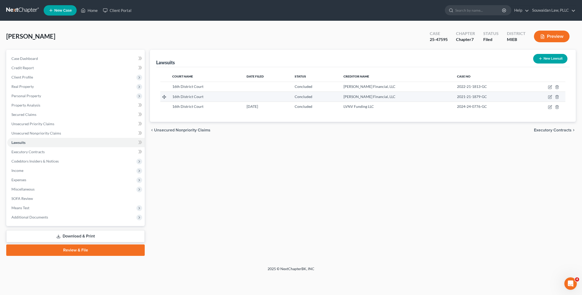
click at [208, 97] on div "16th District Court" at bounding box center [205, 96] width 66 height 5
click at [549, 97] on icon "button" at bounding box center [550, 97] width 4 height 4
select select "23"
select select "2"
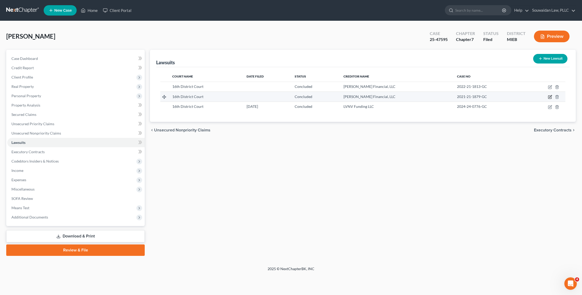
select select "1"
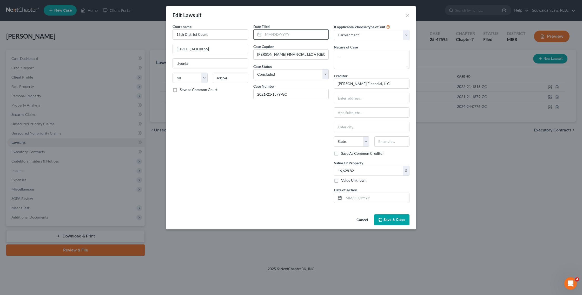
click at [278, 36] on input "text" at bounding box center [295, 35] width 65 height 10
type input "12/17/2021"
click at [271, 123] on div "Date Filed 12/17/2021 Case Caption OLIPHANT FINANCIAL LLC V TUFENKJIA Case Stat…" at bounding box center [291, 116] width 81 height 184
click at [396, 216] on button "Save & Close" at bounding box center [391, 220] width 35 height 11
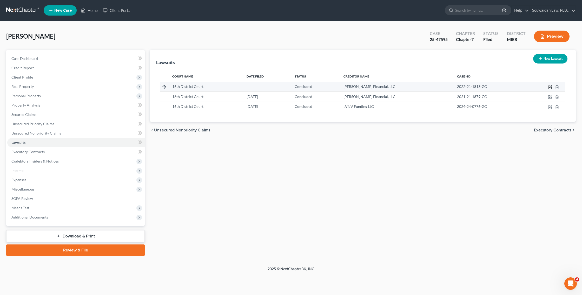
click at [549, 87] on icon "button" at bounding box center [550, 86] width 2 height 2
select select "23"
select select "2"
select select "1"
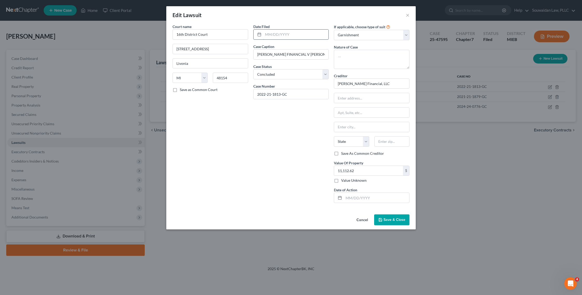
click at [281, 37] on input "text" at bounding box center [295, 35] width 65 height 10
type input "01/18/2022"
click at [392, 219] on span "Save & Close" at bounding box center [394, 220] width 22 height 4
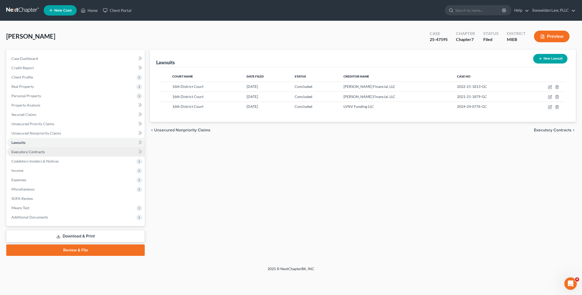
click at [98, 151] on link "Executory Contracts" at bounding box center [75, 151] width 137 height 9
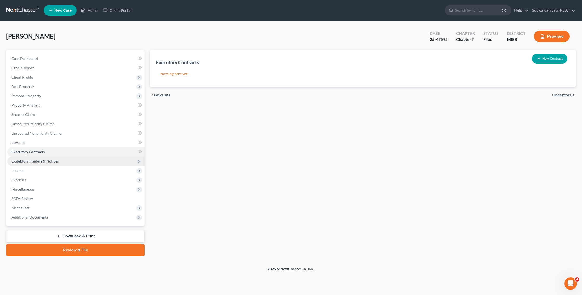
click at [98, 160] on span "Codebtors Insiders & Notices" at bounding box center [75, 161] width 137 height 9
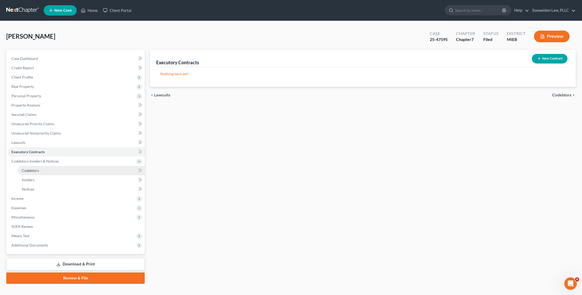
click at [93, 170] on link "Codebtors" at bounding box center [81, 170] width 127 height 9
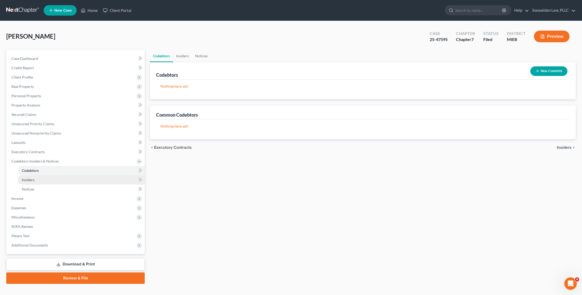
click at [89, 179] on link "Insiders" at bounding box center [81, 180] width 127 height 9
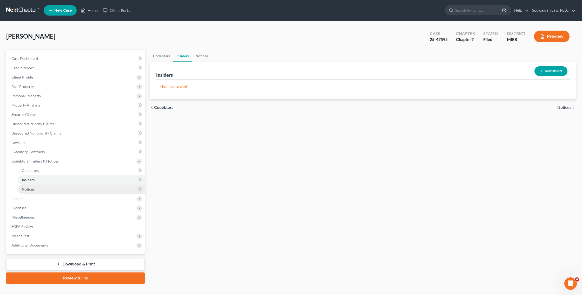
click at [88, 186] on link "Notices" at bounding box center [81, 189] width 127 height 9
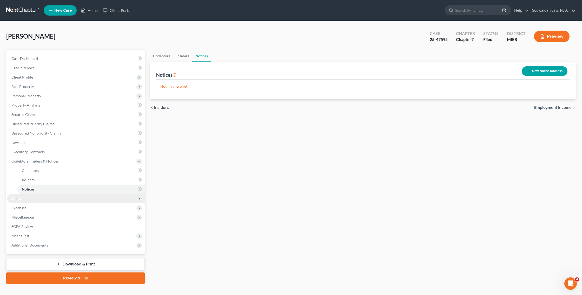
click at [85, 195] on span "Income" at bounding box center [75, 198] width 137 height 9
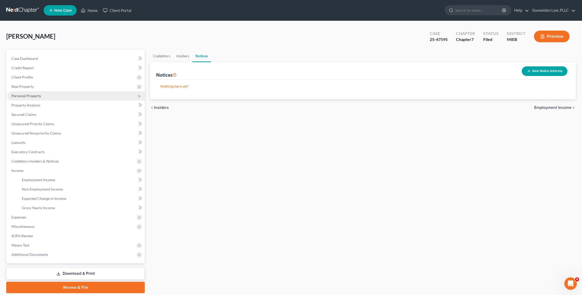
click at [109, 95] on span "Personal Property" at bounding box center [75, 95] width 137 height 9
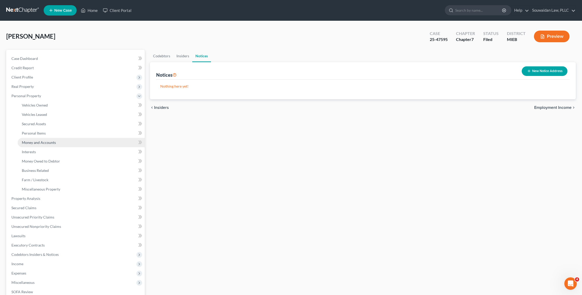
click at [90, 142] on link "Money and Accounts" at bounding box center [81, 142] width 127 height 9
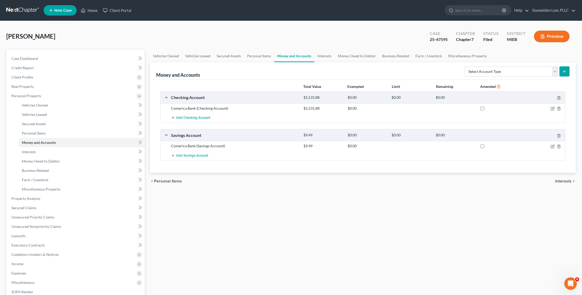
click at [487, 110] on label at bounding box center [487, 110] width 0 height 0
click at [489, 107] on input "checkbox" at bounding box center [490, 107] width 3 height 3
checkbox input "true"
click at [487, 147] on label at bounding box center [487, 147] width 0 height 0
click at [489, 147] on input "checkbox" at bounding box center [490, 145] width 3 height 3
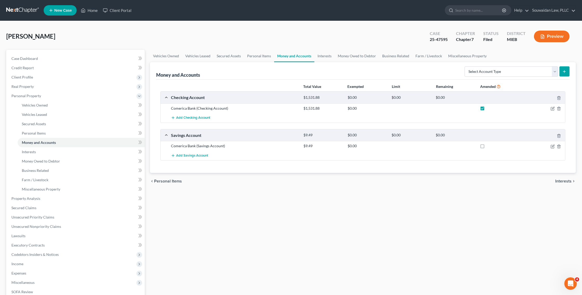
checkbox input "true"
click at [552, 107] on icon "button" at bounding box center [552, 109] width 4 height 4
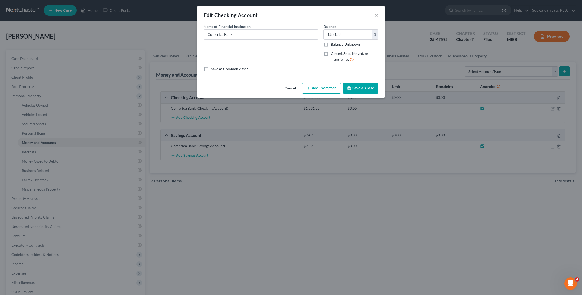
click at [326, 88] on button "Add Exemption" at bounding box center [321, 88] width 39 height 11
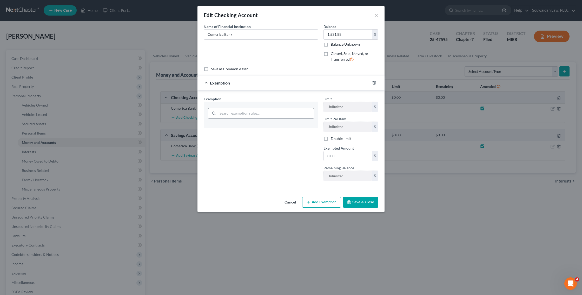
click at [290, 114] on input "search" at bounding box center [266, 114] width 96 height 10
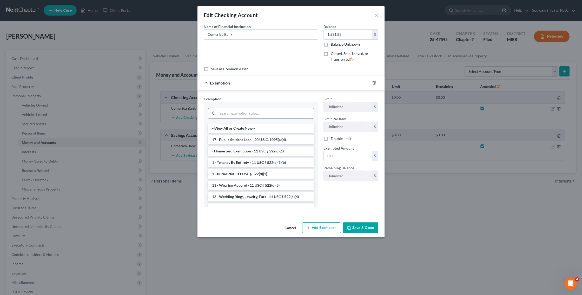
click at [297, 114] on input "search" at bounding box center [266, 114] width 96 height 10
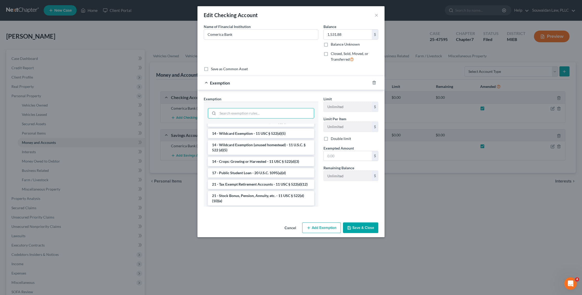
scroll to position [112, 0]
click at [275, 132] on li "14 - Wildcard Exemption - 11 USC § 522(d)(5)" at bounding box center [261, 130] width 106 height 9
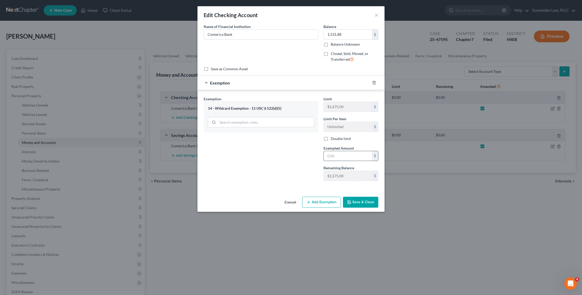
click at [341, 152] on input "text" at bounding box center [348, 156] width 48 height 10
type input "1,500"
click at [354, 200] on button "Save & Close" at bounding box center [360, 202] width 35 height 11
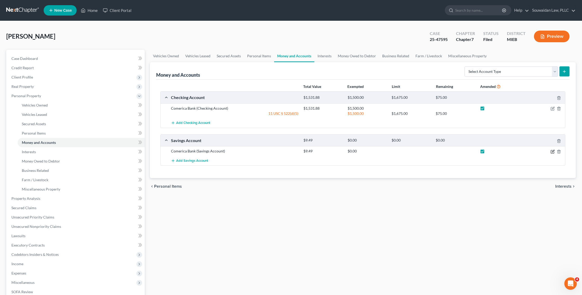
click at [551, 152] on icon "button" at bounding box center [552, 152] width 4 height 4
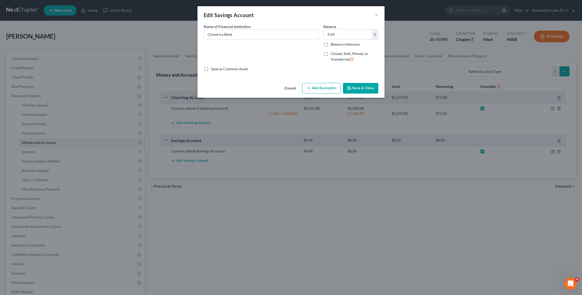
click at [316, 87] on button "Add Exemption" at bounding box center [321, 88] width 39 height 11
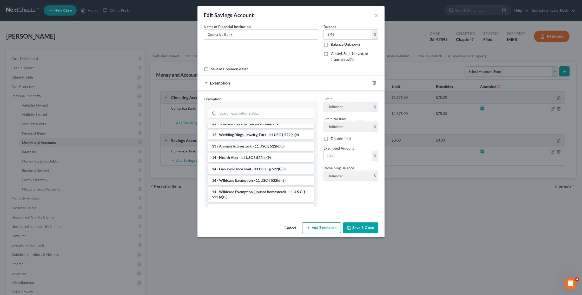
scroll to position [87, 0]
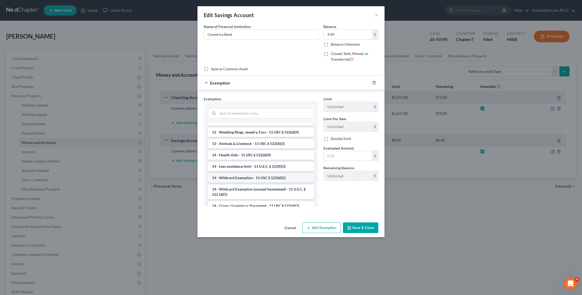
click at [259, 180] on li "14 - Wildcard Exemption - 11 USC § 522(d)(5)" at bounding box center [261, 177] width 106 height 9
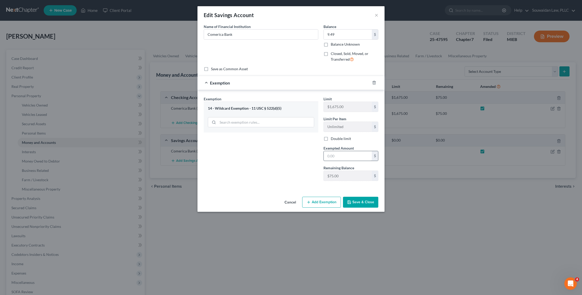
drag, startPoint x: 354, startPoint y: 200, endPoint x: 346, endPoint y: 153, distance: 47.9
click at [346, 153] on div "Edit Savings Account × An exemption set must first be selected from the Filing …" at bounding box center [290, 109] width 187 height 206
click at [346, 153] on input "text" at bounding box center [348, 156] width 48 height 10
type input "50"
click at [355, 200] on button "Save & Close" at bounding box center [360, 202] width 35 height 11
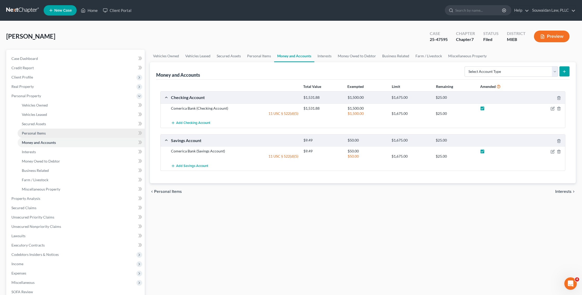
click at [74, 131] on link "Personal Items" at bounding box center [81, 133] width 127 height 9
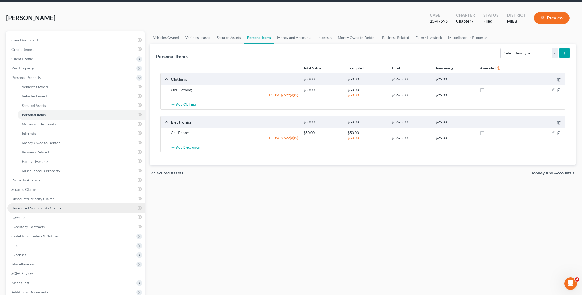
click at [70, 205] on link "Unsecured Nonpriority Claims" at bounding box center [75, 208] width 137 height 9
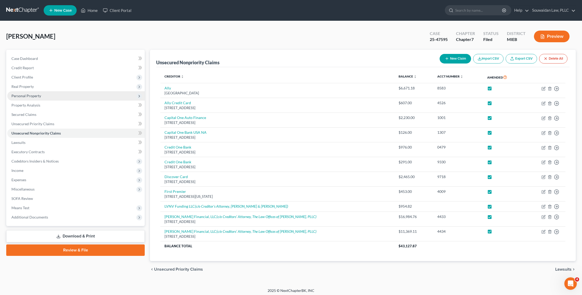
click at [99, 96] on span "Personal Property" at bounding box center [75, 95] width 137 height 9
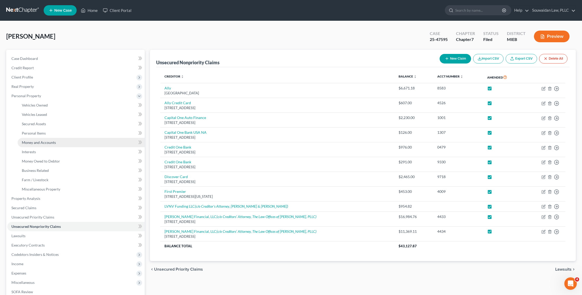
click at [109, 143] on link "Money and Accounts" at bounding box center [81, 142] width 127 height 9
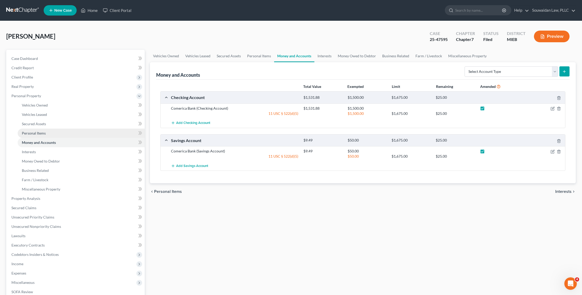
click at [74, 131] on link "Personal Items" at bounding box center [81, 133] width 127 height 9
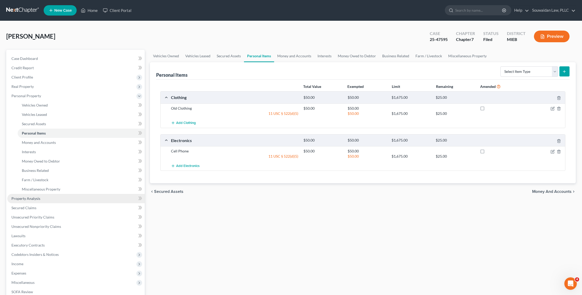
click at [74, 194] on link "Property Analysis" at bounding box center [75, 198] width 137 height 9
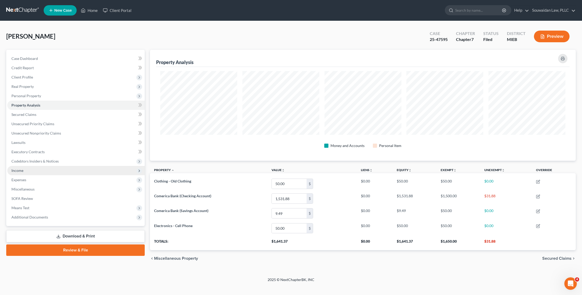
scroll to position [111, 426]
click at [52, 92] on span "Personal Property" at bounding box center [75, 95] width 137 height 9
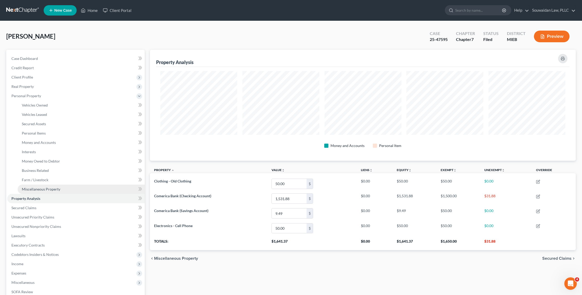
click at [44, 191] on span "Miscellaneous Property" at bounding box center [41, 189] width 38 height 4
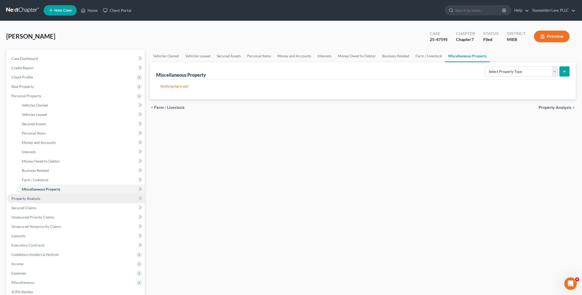
click at [45, 197] on link "Property Analysis" at bounding box center [75, 198] width 137 height 9
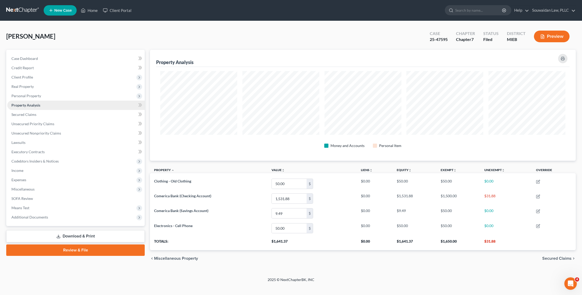
scroll to position [111, 426]
click at [61, 98] on span "Personal Property" at bounding box center [75, 95] width 137 height 9
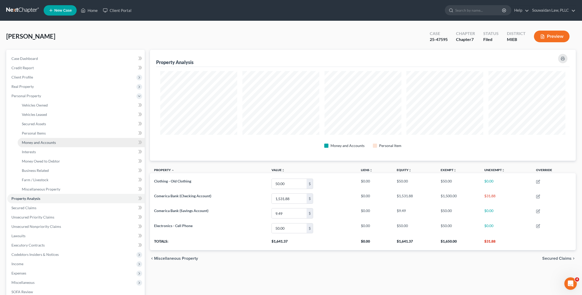
click at [54, 141] on span "Money and Accounts" at bounding box center [39, 142] width 34 height 4
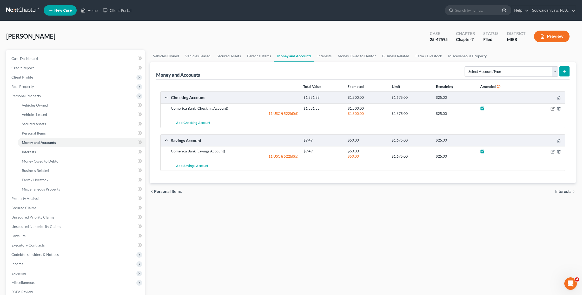
click at [552, 108] on icon "button" at bounding box center [552, 109] width 4 height 4
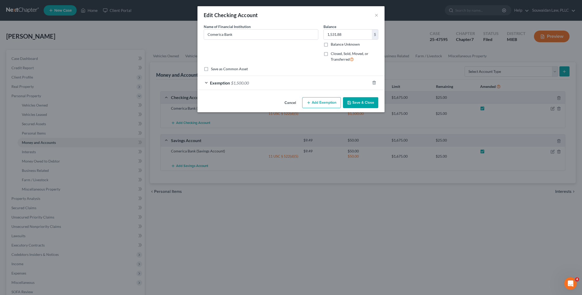
click at [241, 84] on span "$1,500.00" at bounding box center [240, 82] width 18 height 5
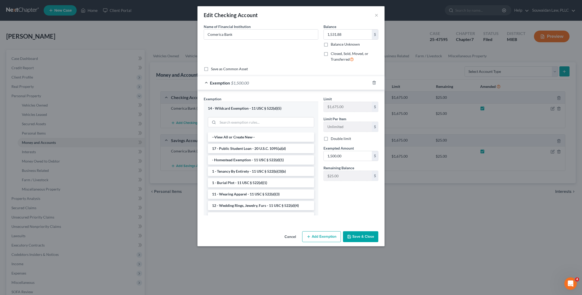
click at [356, 235] on button "Save & Close" at bounding box center [360, 237] width 35 height 11
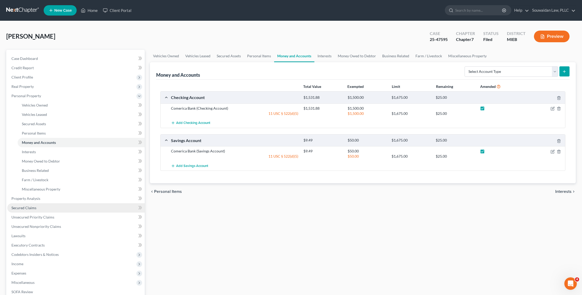
scroll to position [73, 0]
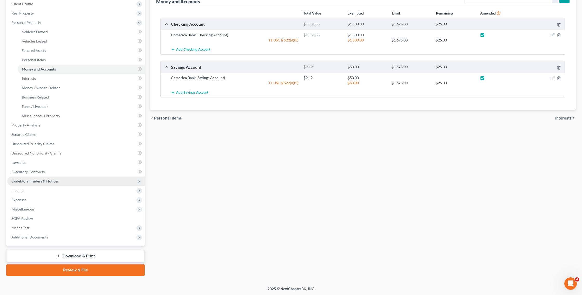
click at [92, 184] on span "Codebtors Insiders & Notices" at bounding box center [75, 181] width 137 height 9
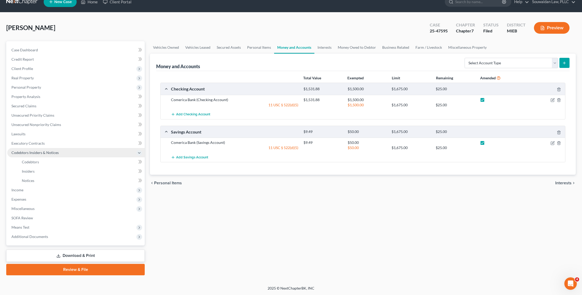
scroll to position [8, 0]
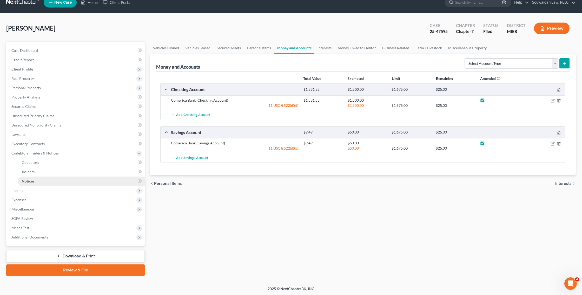
click at [88, 183] on link "Notices" at bounding box center [81, 181] width 127 height 9
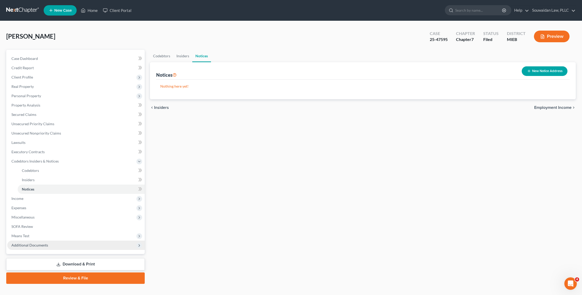
click at [55, 244] on span "Additional Documents" at bounding box center [75, 245] width 137 height 9
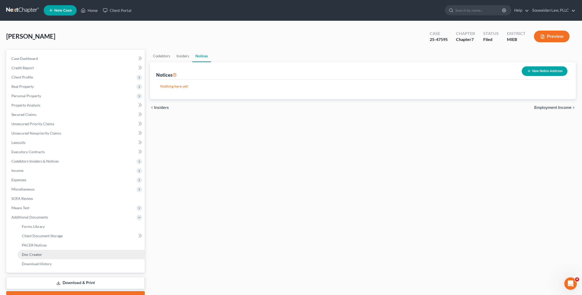
scroll to position [27, 0]
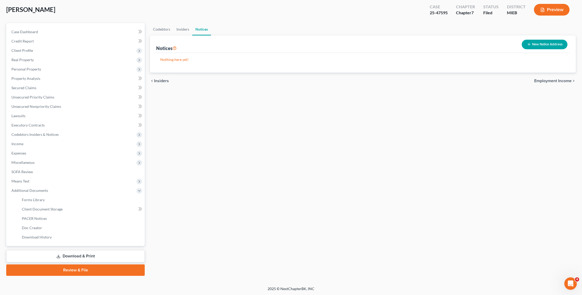
click at [69, 252] on link "Download & Print" at bounding box center [75, 257] width 138 height 12
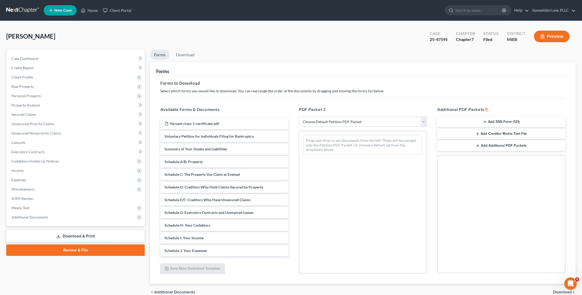
click at [329, 118] on select "Choose Default Petition PDF Packet Complete Bankruptcy Petition (all forms and …" at bounding box center [363, 122] width 128 height 10
select select "2"
click at [299, 117] on select "Choose Default Petition PDF Packet Complete Bankruptcy Petition (all forms and …" at bounding box center [363, 122] width 128 height 10
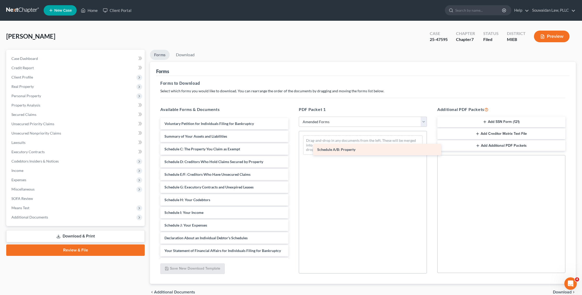
drag, startPoint x: 205, startPoint y: 149, endPoint x: 358, endPoint y: 150, distance: 152.7
click at [292, 150] on div "Schedule A/B: Property Voluntary Petition for Individuals Filing for Bankruptcy…" at bounding box center [224, 228] width 136 height 220
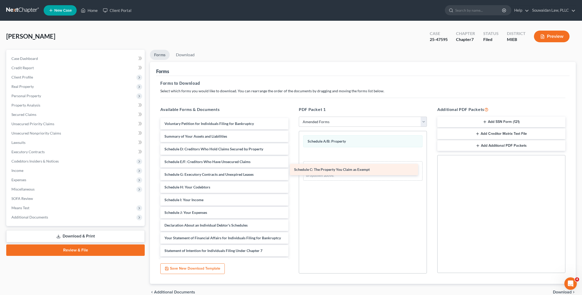
drag, startPoint x: 253, startPoint y: 147, endPoint x: 383, endPoint y: 167, distance: 130.8
click at [292, 167] on div "Schedule C: The Property You Claim as Exempt Voluntary Petition for Individuals…" at bounding box center [224, 221] width 136 height 207
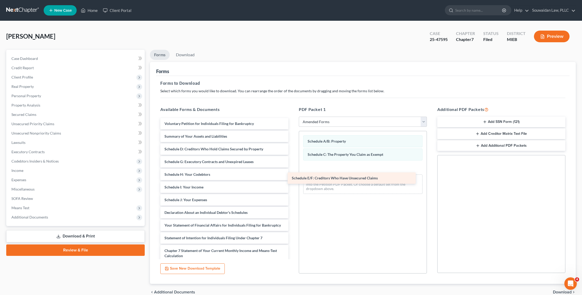
drag, startPoint x: 224, startPoint y: 164, endPoint x: 351, endPoint y: 181, distance: 128.3
click at [292, 181] on div "Schedule E/F: Creditors Who Have Unsecured Claims Voluntary Petition for Indivi…" at bounding box center [224, 215] width 136 height 195
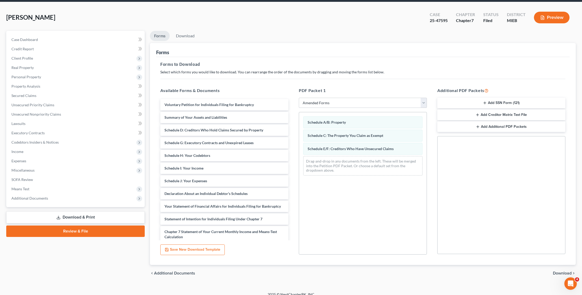
scroll to position [25, 0]
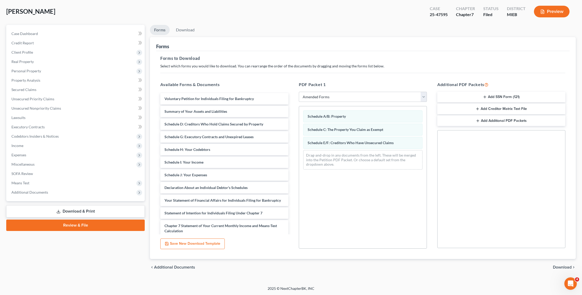
click at [479, 120] on icon "button" at bounding box center [477, 121] width 4 height 4
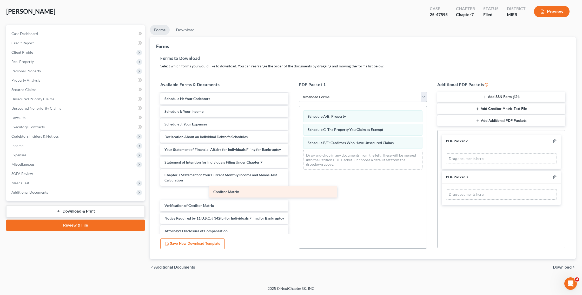
scroll to position [42, 0]
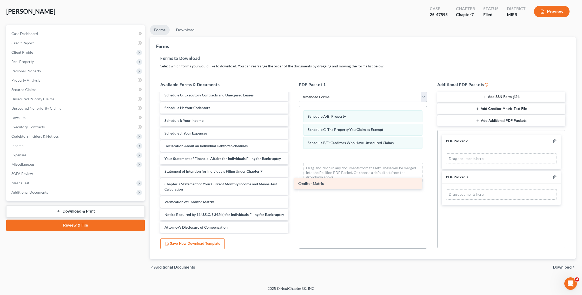
drag, startPoint x: 203, startPoint y: 196, endPoint x: 336, endPoint y: 187, distance: 133.8
click at [292, 187] on div "Creditor Matrix Voluntary Petition for Individuals Filing for Bankruptcy Summar…" at bounding box center [224, 142] width 136 height 182
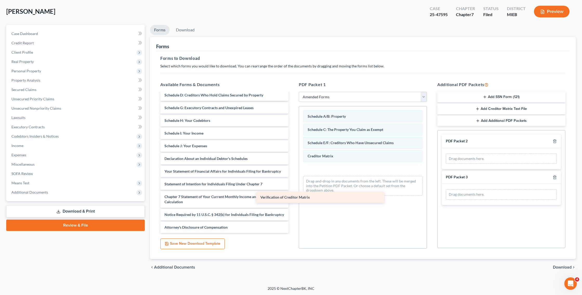
scroll to position [29, 0]
drag, startPoint x: 244, startPoint y: 202, endPoint x: 365, endPoint y: 197, distance: 121.9
click at [292, 197] on div "Verification of Creditor Matrix Voluntary Petition for Individuals Filing for B…" at bounding box center [224, 148] width 136 height 169
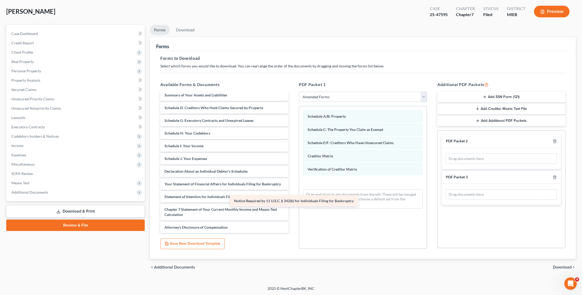
scroll to position [16, 0]
drag, startPoint x: 262, startPoint y: 214, endPoint x: 369, endPoint y: 197, distance: 107.4
click at [292, 197] on div "Notice Required by 11 U.S.C. § 342(b) for Individuals Filing for Bankruptcy Vol…" at bounding box center [224, 155] width 136 height 157
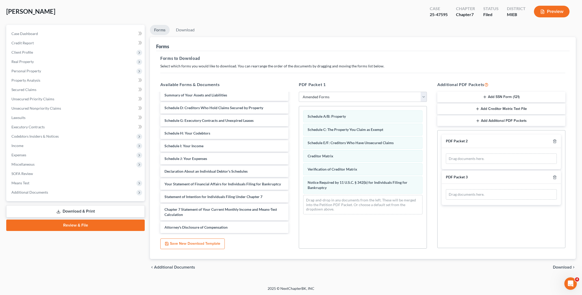
click at [554, 17] on div "Preview" at bounding box center [552, 11] width 46 height 15
click at [550, 12] on button "Preview" at bounding box center [552, 12] width 36 height 12
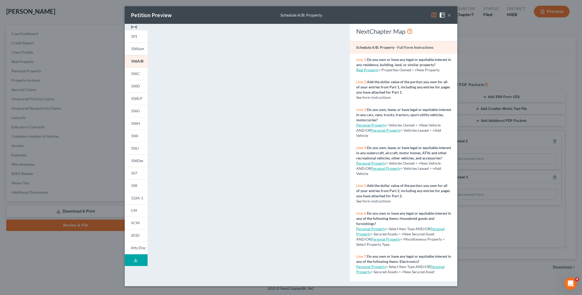
click at [450, 16] on button "×" at bounding box center [449, 15] width 4 height 6
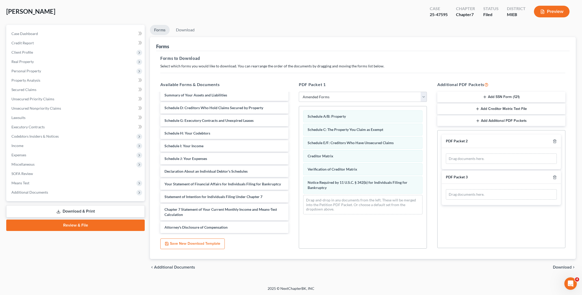
click at [548, 15] on button "Preview" at bounding box center [552, 12] width 36 height 12
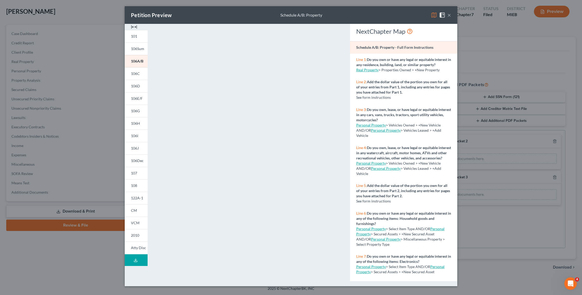
click at [449, 16] on button "×" at bounding box center [449, 15] width 4 height 6
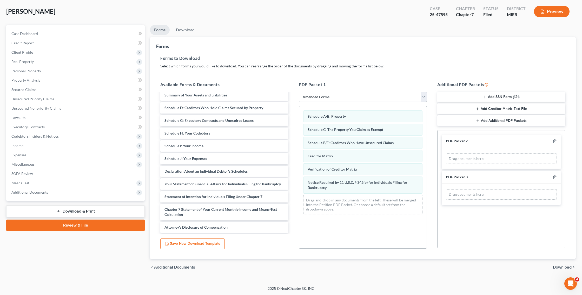
click at [176, 246] on button "Save New Download Template" at bounding box center [192, 244] width 64 height 11
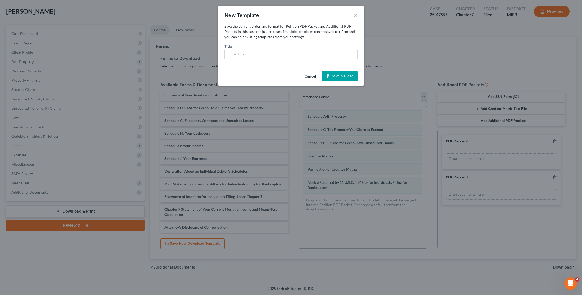
click at [306, 77] on button "Cancel" at bounding box center [310, 76] width 20 height 10
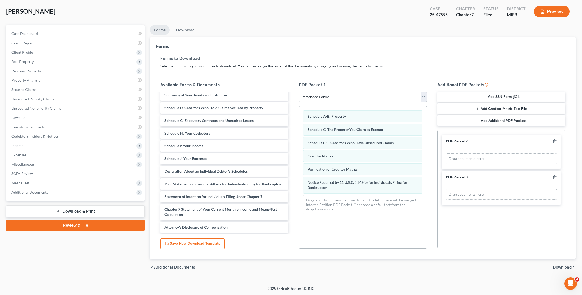
click at [567, 268] on span "Download" at bounding box center [562, 268] width 19 height 4
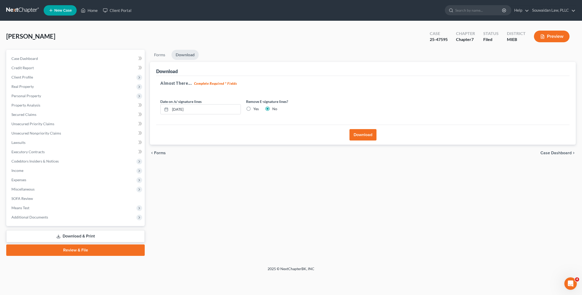
scroll to position [0, 0]
click at [371, 136] on button "Download" at bounding box center [362, 134] width 27 height 11
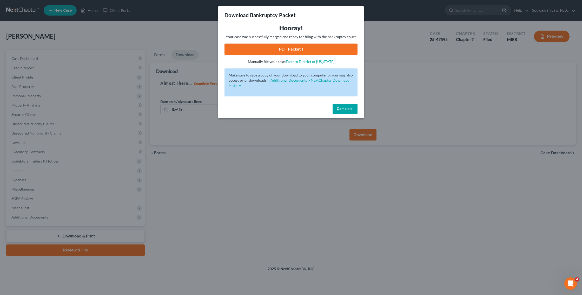
click at [282, 49] on link "PDF Packet 1" at bounding box center [290, 49] width 133 height 11
click at [335, 109] on button "Complete!" at bounding box center [344, 109] width 25 height 10
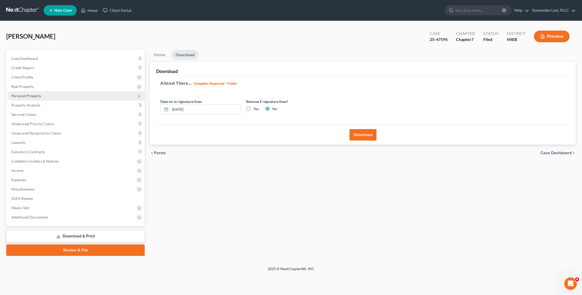
drag, startPoint x: 93, startPoint y: 86, endPoint x: 74, endPoint y: 93, distance: 20.6
click at [74, 93] on ul "Case Dashboard Payments Invoices Payments Payments Credit Report Client Profile" at bounding box center [75, 138] width 137 height 168
click at [138, 97] on icon at bounding box center [139, 96] width 4 height 4
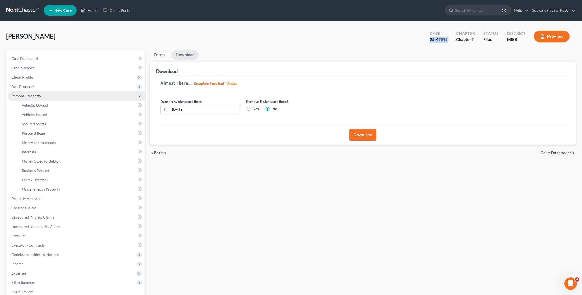
drag, startPoint x: 429, startPoint y: 40, endPoint x: 449, endPoint y: 41, distance: 20.5
click at [449, 41] on div "Case 25-47595" at bounding box center [438, 36] width 26 height 15
copy div "25-47595"
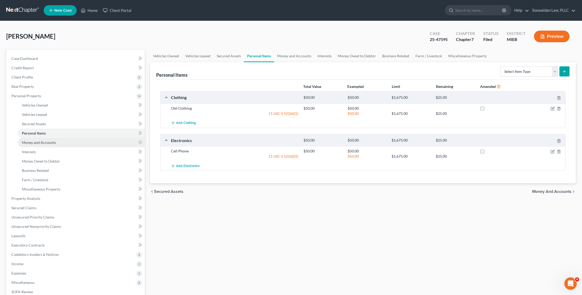
click at [98, 139] on link "Money and Accounts" at bounding box center [81, 142] width 127 height 9
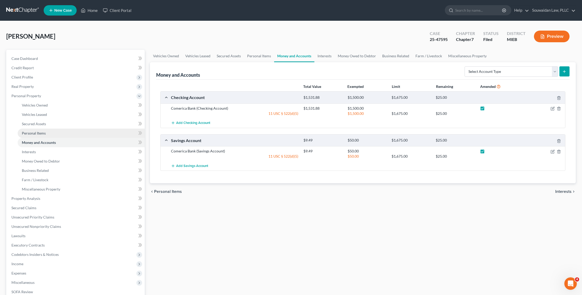
click at [98, 134] on link "Personal Items" at bounding box center [81, 133] width 127 height 9
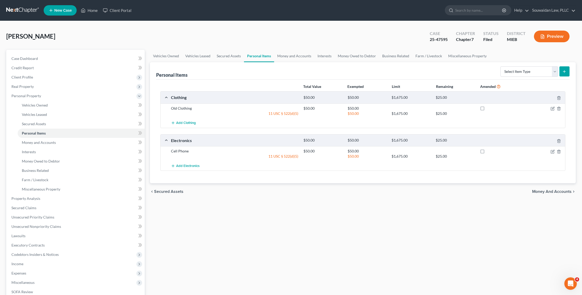
click at [487, 110] on label at bounding box center [487, 110] width 0 height 0
click at [489, 109] on input "checkbox" at bounding box center [490, 107] width 3 height 3
checkbox input "true"
click at [487, 153] on label at bounding box center [487, 153] width 0 height 0
click at [489, 151] on input "checkbox" at bounding box center [490, 150] width 3 height 3
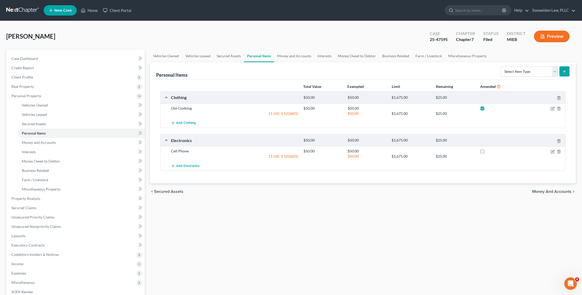
checkbox input "true"
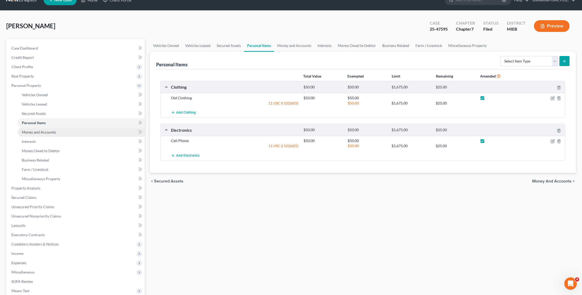
scroll to position [12, 0]
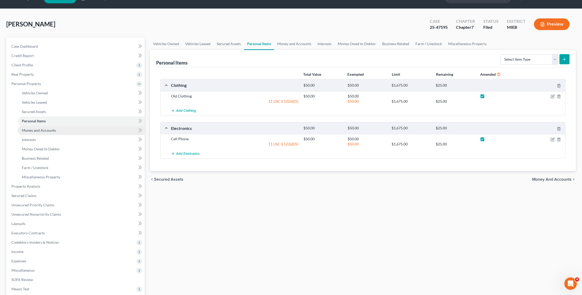
click at [122, 130] on link "Money and Accounts" at bounding box center [81, 130] width 127 height 9
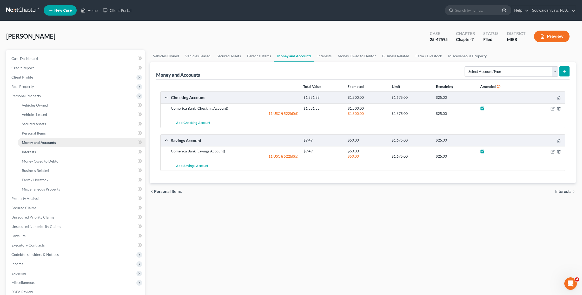
click at [123, 140] on link "Money and Accounts" at bounding box center [81, 142] width 127 height 9
click at [120, 154] on link "Interests" at bounding box center [81, 151] width 127 height 9
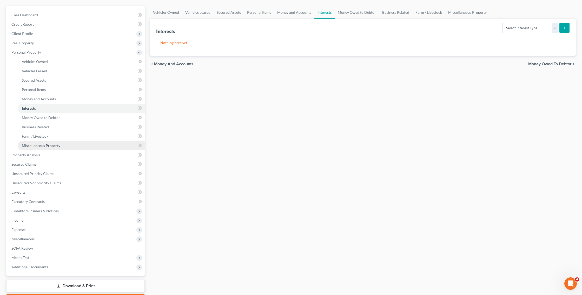
scroll to position [46, 0]
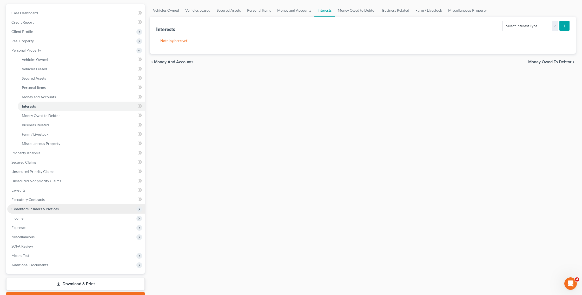
click at [117, 207] on span "Codebtors Insiders & Notices" at bounding box center [75, 209] width 137 height 9
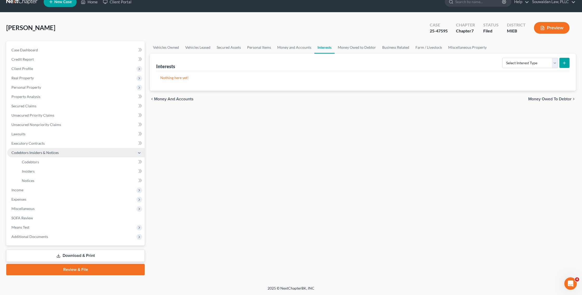
scroll to position [8, 0]
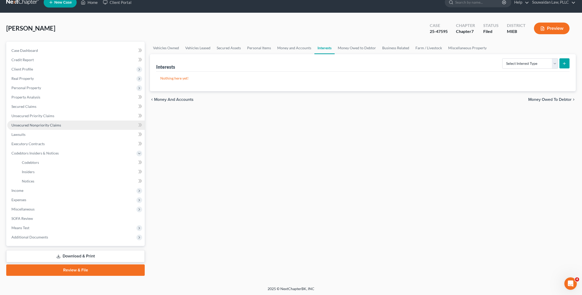
click at [109, 127] on link "Unsecured Nonpriority Claims" at bounding box center [75, 125] width 137 height 9
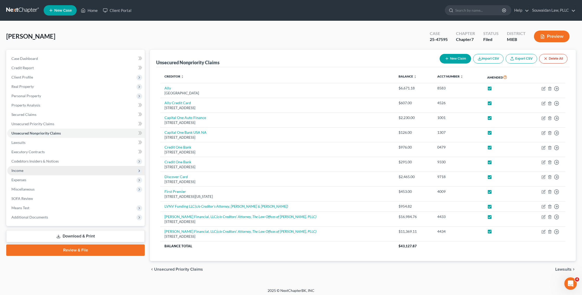
scroll to position [2, 0]
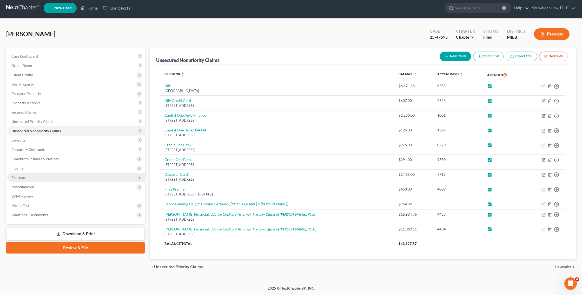
click at [125, 180] on span "Expenses" at bounding box center [75, 177] width 137 height 9
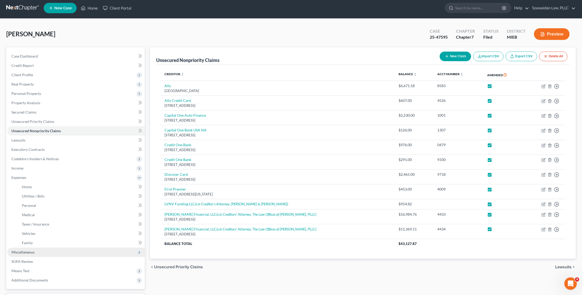
click at [112, 252] on span "Miscellaneous" at bounding box center [75, 252] width 137 height 9
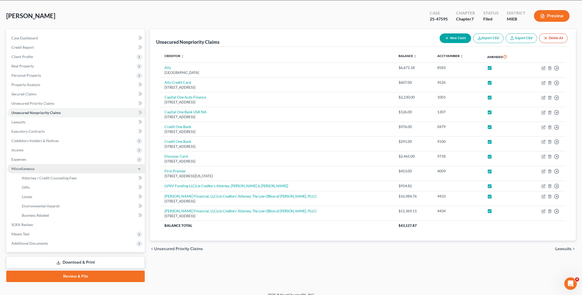
scroll to position [22, 0]
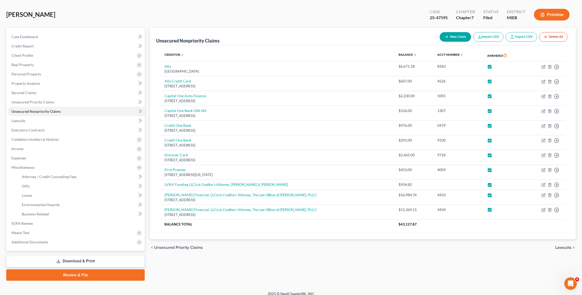
click at [109, 258] on link "Download & Print" at bounding box center [75, 261] width 138 height 12
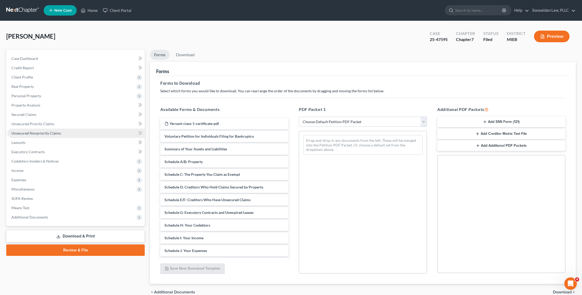
click at [84, 134] on link "Unsecured Nonpriority Claims" at bounding box center [75, 133] width 137 height 9
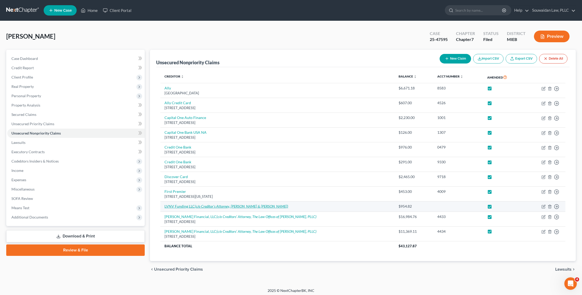
click at [220, 207] on icon "(c/o Creditor's Attorney, Stenger & Stenger)" at bounding box center [241, 206] width 93 height 4
select select "0"
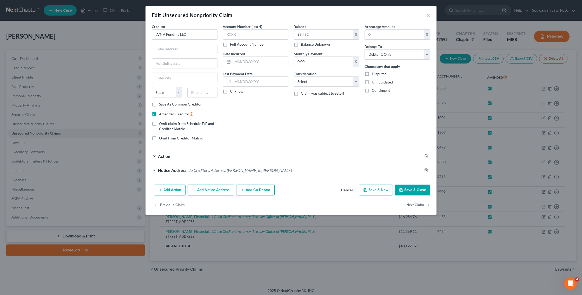
click at [168, 172] on span "Notice Address" at bounding box center [172, 170] width 29 height 5
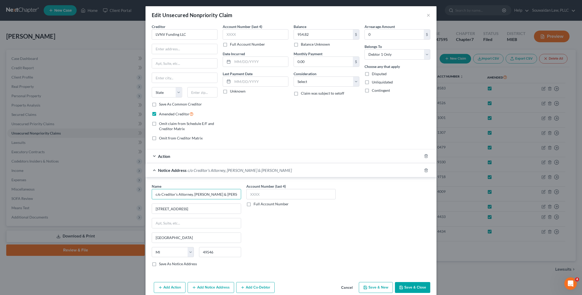
drag, startPoint x: 226, startPoint y: 196, endPoint x: 152, endPoint y: 196, distance: 73.7
click at [152, 196] on input "c/o Creditor's Attorney, Stenger & Stenger" at bounding box center [196, 194] width 89 height 10
click at [177, 52] on input "text" at bounding box center [184, 49] width 65 height 10
paste input "c/o Creditor's Attorney, Stenger & Stenger"
type input "c/o Creditor's Attorney, Stenger & Stenger"
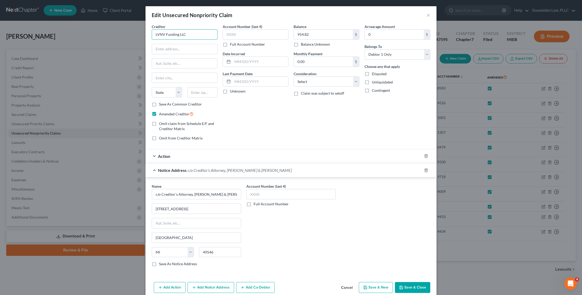
click at [193, 38] on input "LVNV Funding LLC" at bounding box center [185, 34] width 66 height 10
paste input "c/o Creditor's Attorney, Stenger & Stenger"
type input "LVNV Funding LLC c/o Creditor's Attorney, Stenger & Stenger"
click at [175, 49] on input "text" at bounding box center [184, 49] width 65 height 10
drag, startPoint x: 209, startPoint y: 208, endPoint x: 150, endPoint y: 210, distance: 59.5
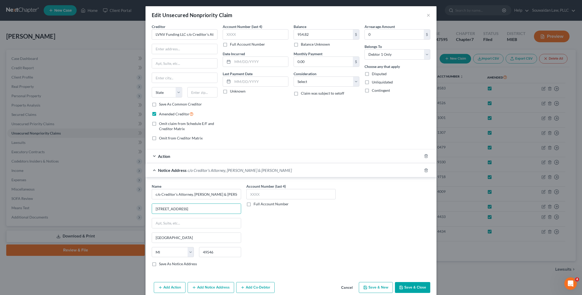
click at [150, 210] on div "Name * c/o Creditor's Attorney, Stenger & Stenger 2618 East Paris Avenue SE Gra…" at bounding box center [196, 227] width 95 height 87
click at [174, 49] on input "text" at bounding box center [184, 49] width 65 height 10
paste input "2618 East Paris Avenue SE"
type input "2618 East Paris Avenue SE"
drag, startPoint x: 187, startPoint y: 239, endPoint x: 150, endPoint y: 238, distance: 37.1
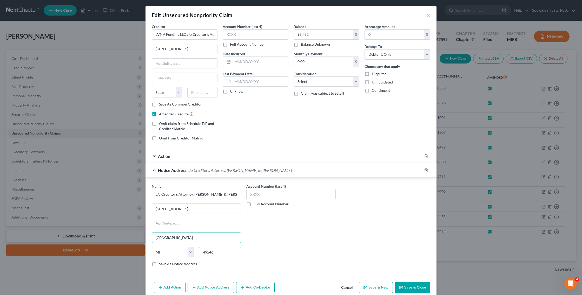
click at [150, 238] on div "Name * c/o Creditor's Attorney, Stenger & Stenger 2618 East Paris Avenue SE Gra…" at bounding box center [196, 227] width 95 height 87
click at [179, 82] on input "text" at bounding box center [184, 78] width 65 height 10
paste input "Grand Rapids"
type input "Grand Rapids"
click at [200, 95] on input "text" at bounding box center [202, 92] width 30 height 10
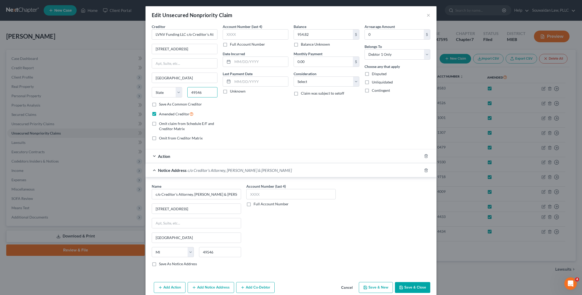
type input "49546"
select select "23"
click at [417, 288] on button "Save & Close" at bounding box center [412, 287] width 35 height 11
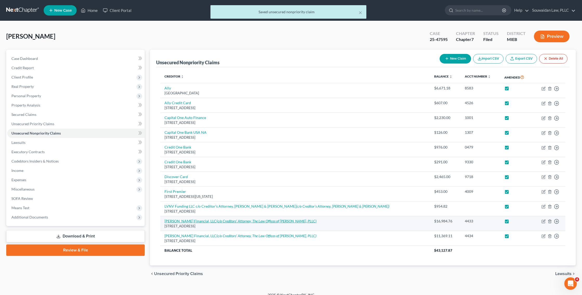
click at [216, 220] on icon "(c/o Creditors’ Attorney, The Law Offices of Aaron D. Cox, PLLC)" at bounding box center [266, 221] width 100 height 4
select select "7"
select select "0"
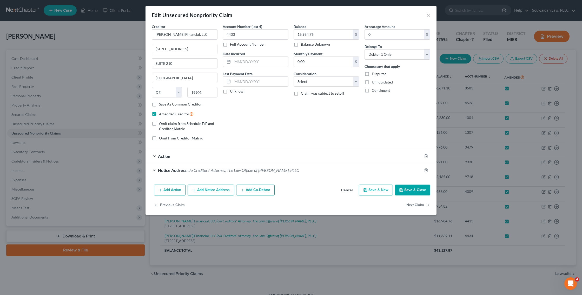
click at [166, 172] on span "Notice Address" at bounding box center [172, 170] width 29 height 5
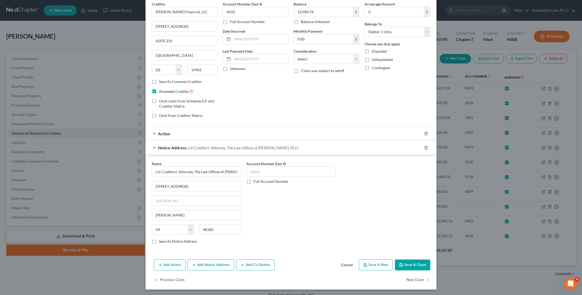
scroll to position [23, 0]
drag, startPoint x: 193, startPoint y: 187, endPoint x: 151, endPoint y: 187, distance: 41.5
click at [151, 187] on div "Name * c/o Creditors’ Attorney, The Law Offices of Aaron D. Cox, PLLC 23820 Eur…" at bounding box center [196, 204] width 95 height 87
click at [210, 174] on input "c/o Creditors’ Attorney, The Law Offices of Aaron D. Cox, PLLC" at bounding box center [196, 171] width 89 height 10
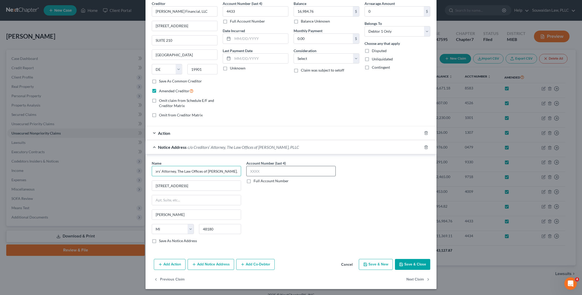
drag, startPoint x: 155, startPoint y: 172, endPoint x: 249, endPoint y: 173, distance: 94.0
click at [249, 173] on div "Name * c/o Creditors’ Attorney, The Law Offices of Aaron D. Cox, PLLC 23820 Eur…" at bounding box center [291, 204] width 284 height 87
click at [201, 10] on input "Oliphant Financial, LLC" at bounding box center [185, 11] width 66 height 10
paste input "c/o Creditors’ Attorney, The Law Offices of Aaron D. Cox, PLLC"
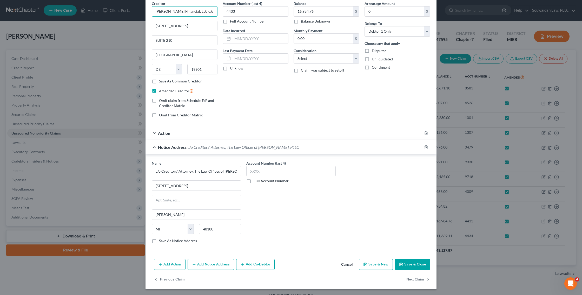
scroll to position [0, 78]
type input "Oliphant Financial, LLC c/o Creditors’ Attorney, The Law Offices of Aaron D. Co…"
drag, startPoint x: 200, startPoint y: 24, endPoint x: 145, endPoint y: 27, distance: 55.9
click at [145, 27] on div "Edit Unsecured Nonpriority Claim × Creditor * Oliphant Financial, LLC c/o Credi…" at bounding box center [291, 147] width 582 height 295
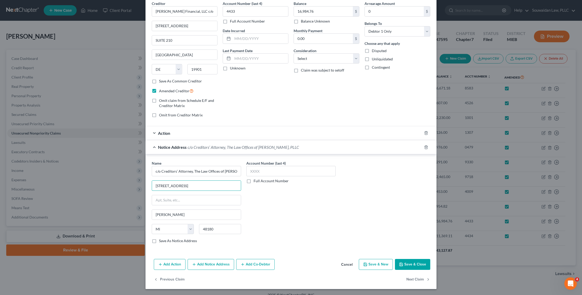
drag, startPoint x: 196, startPoint y: 188, endPoint x: 146, endPoint y: 188, distance: 49.6
click at [146, 188] on div "Name * c/o Creditors’ Attorney, The Law Offices of Aaron D. Cox, PLLC 23820 Eur…" at bounding box center [290, 203] width 291 height 98
drag, startPoint x: 207, startPoint y: 27, endPoint x: 150, endPoint y: 28, distance: 57.1
click at [150, 28] on div "Creditor * Oliphant Financial, LLC c/o Creditors’ Attorney, The Law Offices of …" at bounding box center [184, 61] width 71 height 121
paste input "23820 Eureka Rd."
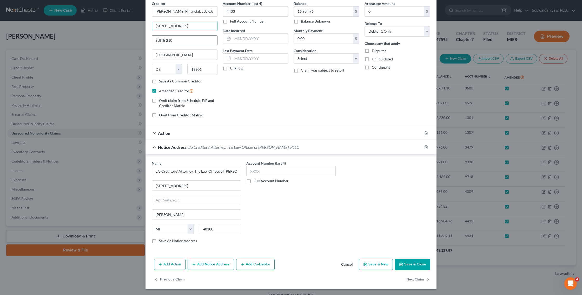
type input "23820 Eureka Rd."
drag, startPoint x: 184, startPoint y: 42, endPoint x: 142, endPoint y: 43, distance: 41.8
click at [142, 43] on div "Edit Unsecured Nonpriority Claim × Creditor * Oliphant Financial, LLC c/o Credi…" at bounding box center [291, 147] width 582 height 295
drag, startPoint x: 175, startPoint y: 56, endPoint x: 151, endPoint y: 56, distance: 24.2
click at [151, 56] on div "Creditor * Oliphant Financial, LLC c/o Creditors’ Attorney, The Law Offices of …" at bounding box center [184, 61] width 71 height 121
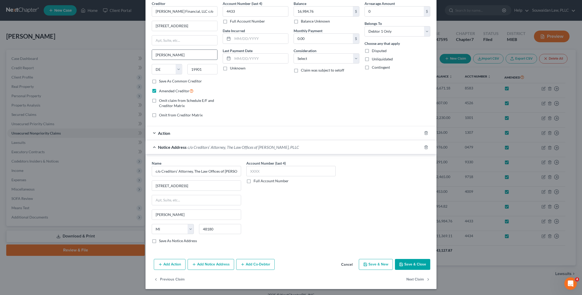
click at [155, 56] on input "taylor" at bounding box center [184, 55] width 65 height 10
click at [157, 56] on input "taylor" at bounding box center [184, 55] width 65 height 10
type input "Taylor"
click at [179, 69] on select "State AL AK AR AZ CA CO CT DE DC FL GA GU HI ID IL IN IA KS KY LA ME MD MA MI M…" at bounding box center [167, 69] width 30 height 10
select select "23"
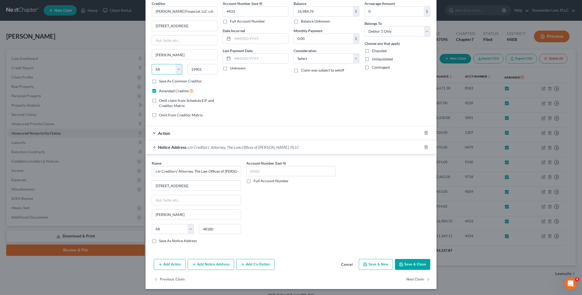
click at [152, 64] on select "State AL AK AR AZ CA CO CT DE DC FL GA GU HI ID IL IN IA KS KY LA ME MD MA MI M…" at bounding box center [167, 69] width 30 height 10
drag, startPoint x: 207, startPoint y: 68, endPoint x: 185, endPoint y: 68, distance: 22.8
click at [185, 68] on div "19901" at bounding box center [203, 69] width 36 height 10
type input "48180"
click at [169, 79] on label "Save As Common Creditor" at bounding box center [180, 81] width 43 height 5
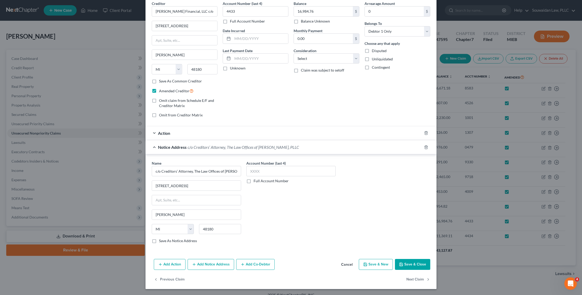
click at [164, 79] on input "Save As Common Creditor" at bounding box center [162, 80] width 3 height 3
checkbox input "true"
click at [178, 241] on label "Save As Notice Address" at bounding box center [178, 241] width 38 height 5
click at [164, 241] on input "Save As Notice Address" at bounding box center [162, 240] width 3 height 3
checkbox input "true"
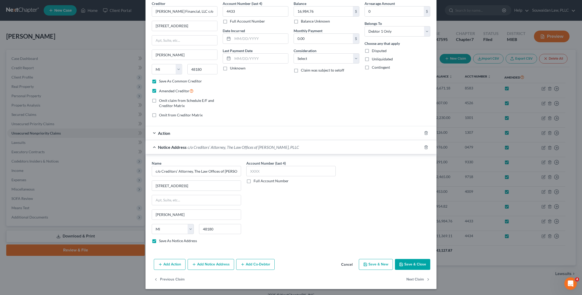
click at [409, 264] on button "Save & Close" at bounding box center [412, 264] width 35 height 11
checkbox input "false"
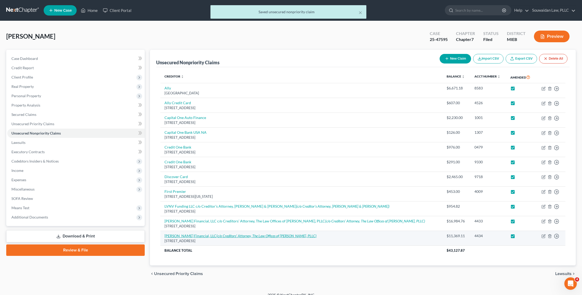
click at [247, 234] on icon "(c/o Creditors’ Attorney, The Law Offices of Aaron D. Cox, PLLC)" at bounding box center [266, 236] width 100 height 4
select select "7"
select select "0"
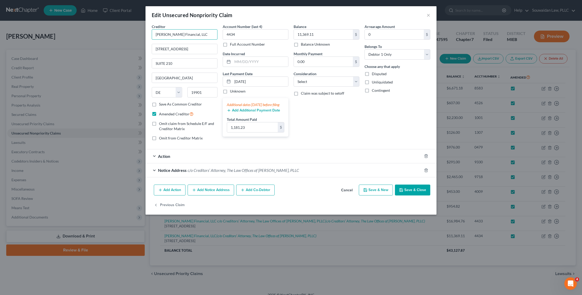
click at [200, 34] on input "Oliphant Financial, LLC" at bounding box center [185, 34] width 66 height 10
click at [200, 45] on div "Oliphant Financial, LLC c/o Creditors’ Attorney, The Law Offices of Aaron D. Co…" at bounding box center [186, 49] width 60 height 16
type input "Oliphant Financial, LLC c/o Creditors’ Attorney, The Law Offices of Aaron D. Co…"
type input "23820 Eureka Rd."
type input "Taylor"
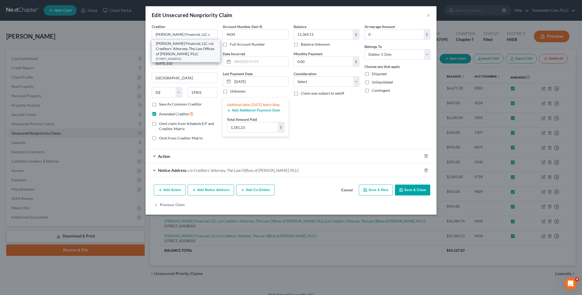
select select "23"
type input "48180"
click at [165, 173] on span "Notice Address" at bounding box center [172, 170] width 29 height 5
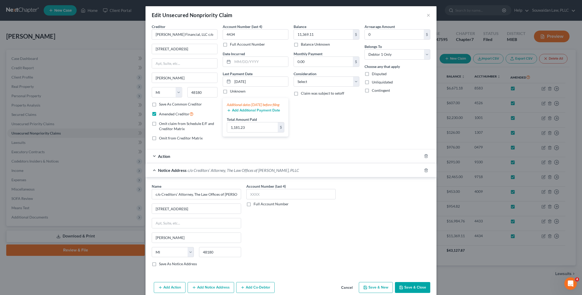
click at [159, 267] on label "Save As Notice Address" at bounding box center [178, 264] width 38 height 5
click at [161, 265] on input "Save As Notice Address" at bounding box center [162, 263] width 3 height 3
click at [415, 291] on button "Save & Close" at bounding box center [412, 287] width 35 height 11
checkbox input "false"
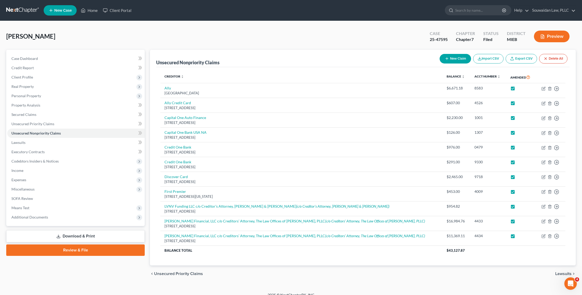
click at [91, 236] on link "Download & Print" at bounding box center [75, 237] width 138 height 12
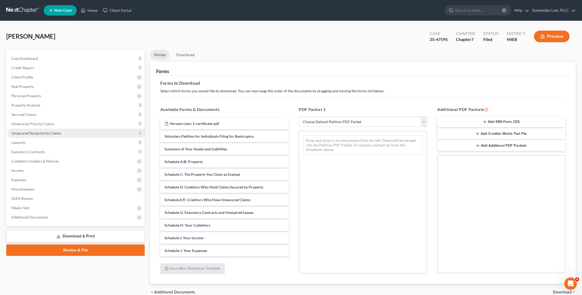
click at [97, 135] on link "Unsecured Nonpriority Claims" at bounding box center [75, 133] width 137 height 9
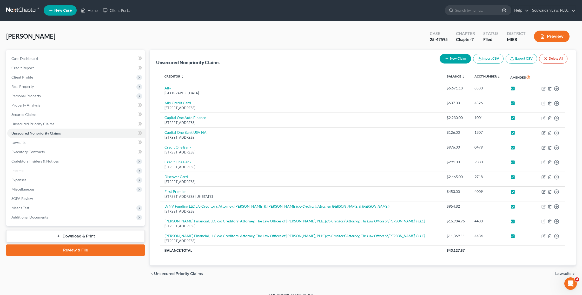
click at [75, 233] on link "Download & Print" at bounding box center [75, 237] width 138 height 12
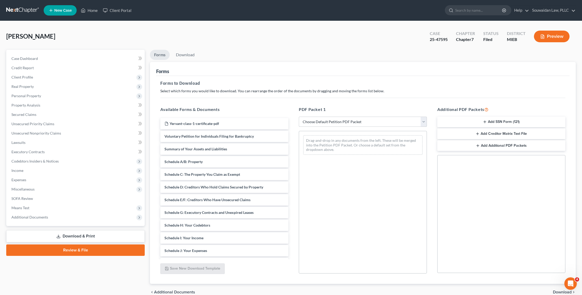
click at [371, 123] on select "Choose Default Petition PDF Packet Complete Bankruptcy Petition (all forms and …" at bounding box center [363, 122] width 128 height 10
select select "2"
click at [299, 117] on select "Choose Default Petition PDF Packet Complete Bankruptcy Petition (all forms and …" at bounding box center [363, 122] width 128 height 10
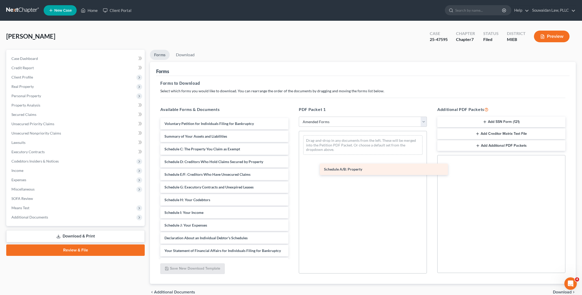
drag, startPoint x: 251, startPoint y: 150, endPoint x: 410, endPoint y: 170, distance: 159.9
click at [292, 170] on div "Schedule A/B: Property Voluntary Petition for Individuals Filing for Bankruptcy…" at bounding box center [224, 228] width 136 height 220
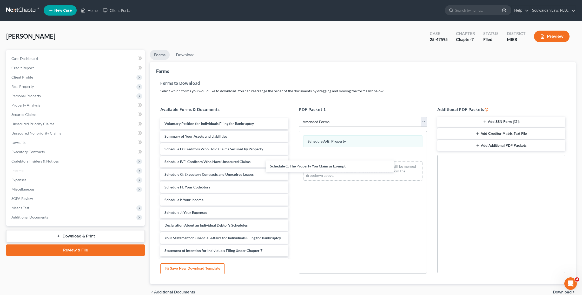
drag, startPoint x: 257, startPoint y: 148, endPoint x: 346, endPoint y: 162, distance: 89.9
click at [292, 165] on div "Schedule C: The Property You Claim as Exempt Voluntary Petition for Individuals…" at bounding box center [224, 221] width 136 height 207
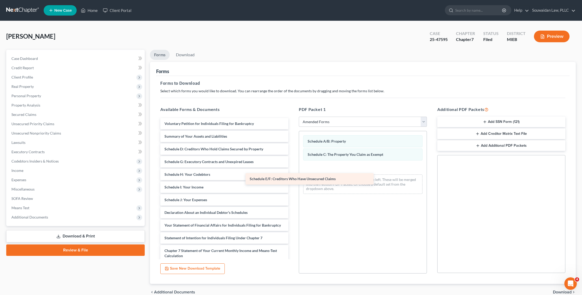
drag, startPoint x: 262, startPoint y: 165, endPoint x: 348, endPoint y: 182, distance: 86.9
click at [292, 182] on div "Schedule E/F: Creditors Who Have Unsecured Claims Voluntary Petition for Indivi…" at bounding box center [224, 215] width 136 height 195
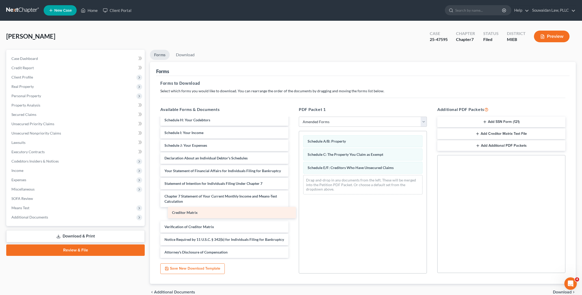
scroll to position [42, 0]
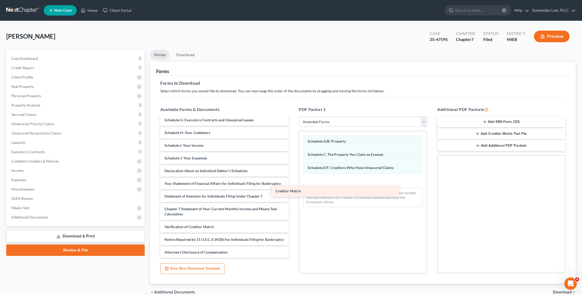
drag, startPoint x: 243, startPoint y: 213, endPoint x: 354, endPoint y: 190, distance: 112.9
click at [292, 190] on div "Creditor Matrix Voluntary Petition for Individuals Filing for Bankruptcy Summar…" at bounding box center [224, 167] width 136 height 182
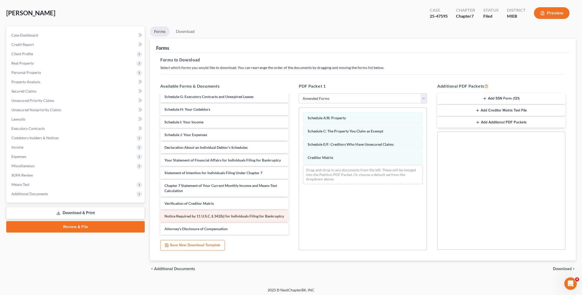
scroll to position [29, 0]
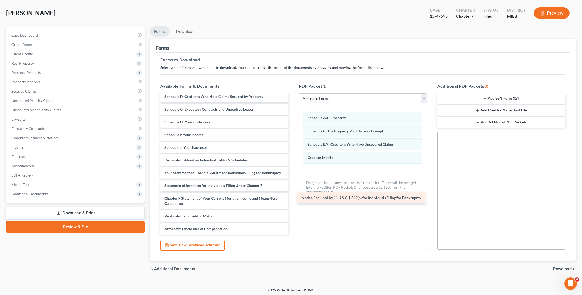
drag, startPoint x: 229, startPoint y: 217, endPoint x: 364, endPoint y: 199, distance: 136.1
click at [292, 198] on div "Notice Required by 11 U.S.C. § 342(b) for Individuals Filing for Bankruptcy Vol…" at bounding box center [224, 150] width 136 height 169
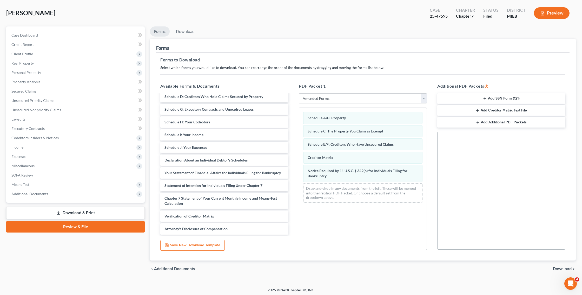
click at [555, 12] on button "Preview" at bounding box center [552, 13] width 36 height 12
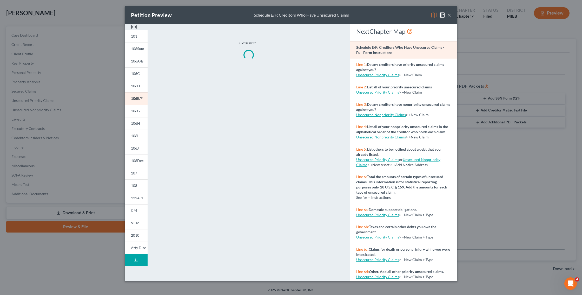
click at [451, 16] on div "Petition Preview Schedule E/F: Creditors Who Have Unsecured Claims ×" at bounding box center [291, 15] width 332 height 18
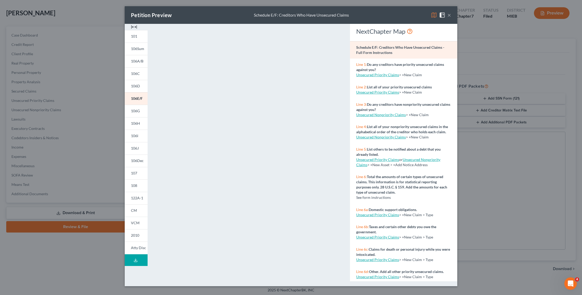
click at [449, 15] on button "×" at bounding box center [449, 15] width 4 height 6
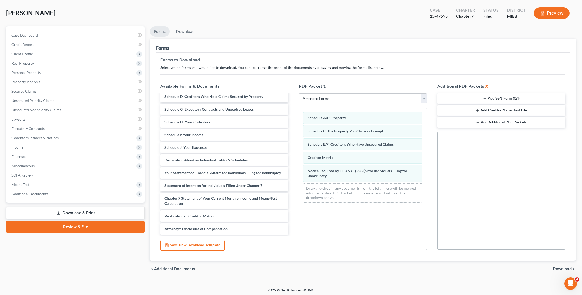
click at [563, 269] on span "Download" at bounding box center [562, 269] width 19 height 4
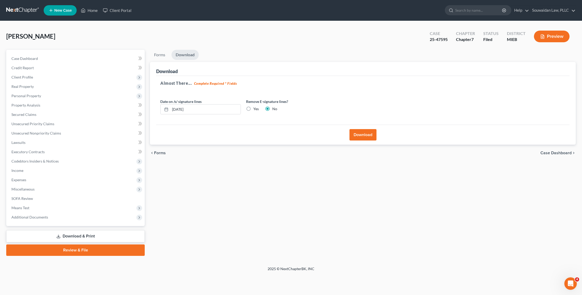
scroll to position [0, 0]
click at [358, 133] on button "Download" at bounding box center [362, 134] width 27 height 11
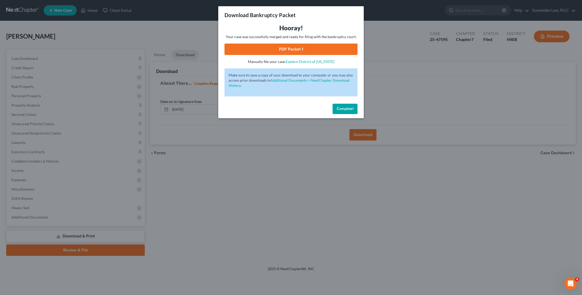
click at [325, 49] on link "PDF Packet 1" at bounding box center [290, 49] width 133 height 11
click at [345, 110] on span "Complete!" at bounding box center [344, 109] width 17 height 4
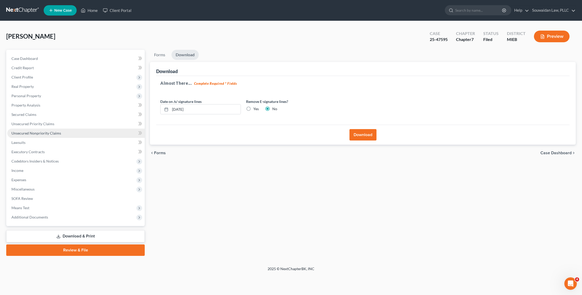
click at [78, 133] on link "Unsecured Nonpriority Claims" at bounding box center [75, 133] width 137 height 9
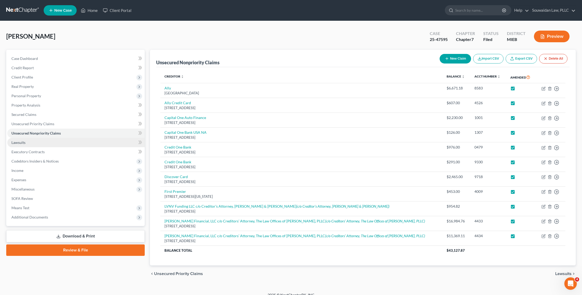
click at [95, 145] on link "Lawsuits" at bounding box center [75, 142] width 137 height 9
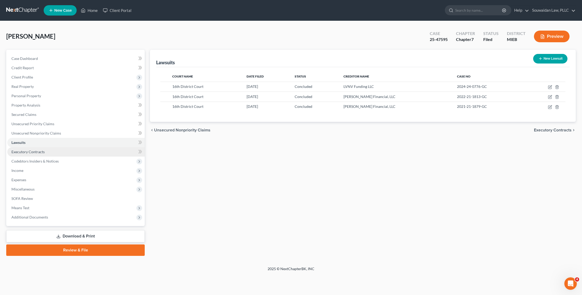
click at [97, 151] on link "Executory Contracts" at bounding box center [75, 151] width 137 height 9
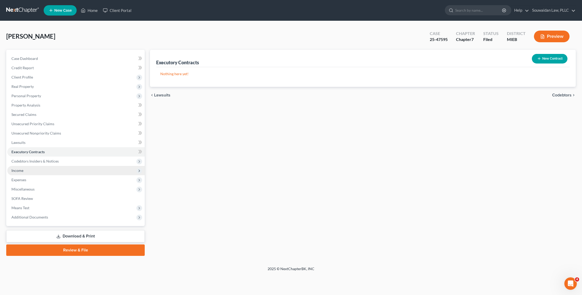
click at [98, 170] on span "Income" at bounding box center [75, 170] width 137 height 9
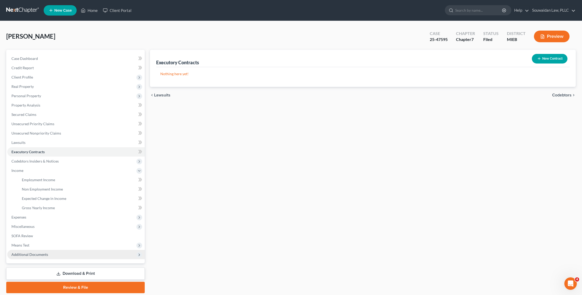
click at [93, 255] on span "Additional Documents" at bounding box center [75, 254] width 137 height 9
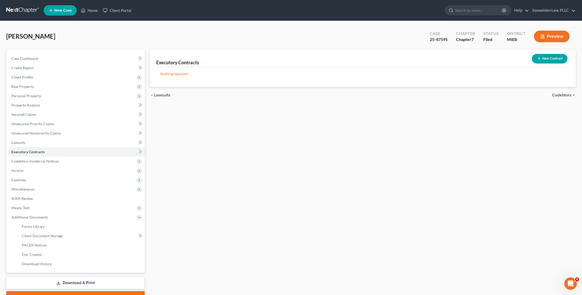
click at [91, 281] on link "Download & Print" at bounding box center [75, 283] width 138 height 12
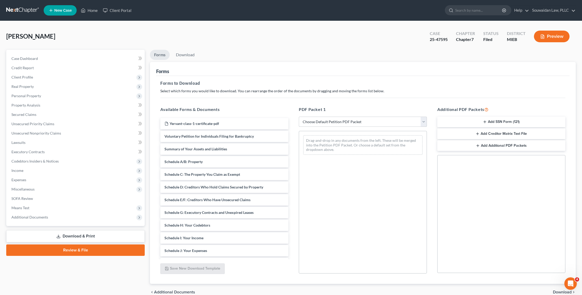
click at [349, 118] on select "Choose Default Petition PDF Packet Complete Bankruptcy Petition (all forms and …" at bounding box center [363, 122] width 128 height 10
select select "2"
click at [299, 117] on select "Choose Default Petition PDF Packet Complete Bankruptcy Petition (all forms and …" at bounding box center [363, 122] width 128 height 10
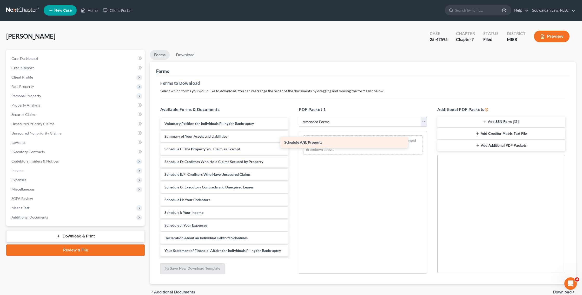
drag, startPoint x: 227, startPoint y: 147, endPoint x: 347, endPoint y: 140, distance: 119.6
click at [292, 140] on div "Schedule A/B: Property Voluntary Petition for Individuals Filing for Bankruptcy…" at bounding box center [224, 228] width 136 height 220
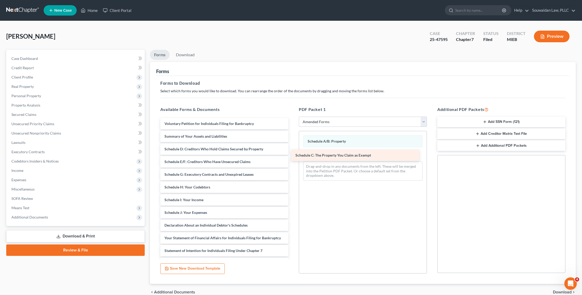
drag, startPoint x: 235, startPoint y: 154, endPoint x: 366, endPoint y: 160, distance: 130.3
click at [292, 160] on div "Schedule C: The Property You Claim as Exempt Voluntary Petition for Individuals…" at bounding box center [224, 221] width 136 height 207
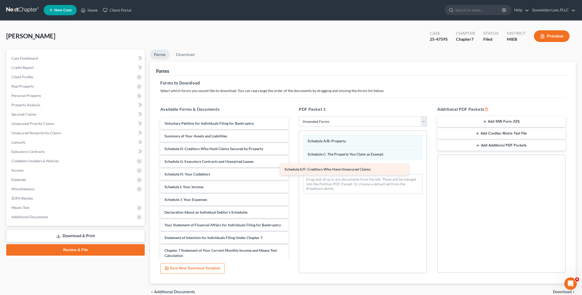
drag, startPoint x: 227, startPoint y: 163, endPoint x: 346, endPoint y: 171, distance: 120.0
click at [292, 171] on div "Schedule E/F: Creditors Who Have Unsecured Claims Voluntary Petition for Indivi…" at bounding box center [224, 215] width 136 height 195
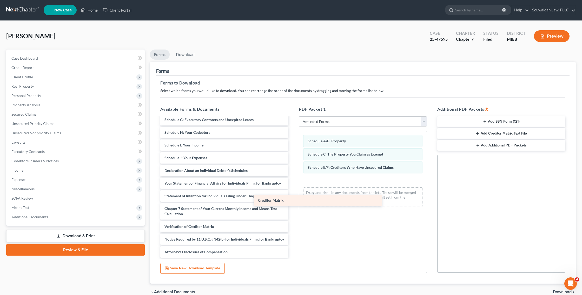
scroll to position [42, 0]
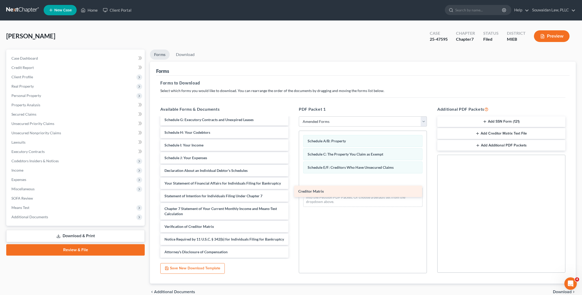
drag, startPoint x: 228, startPoint y: 212, endPoint x: 362, endPoint y: 190, distance: 135.0
click at [292, 190] on div "Creditor Matrix Voluntary Petition for Individuals Filing for Bankruptcy Summar…" at bounding box center [224, 167] width 136 height 182
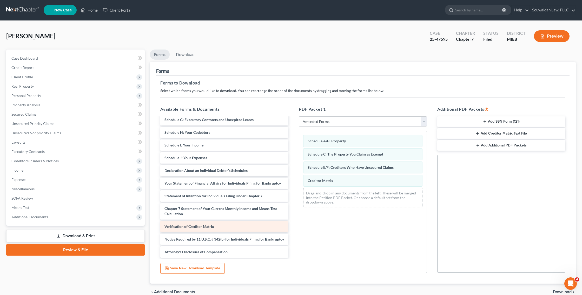
scroll to position [29, 0]
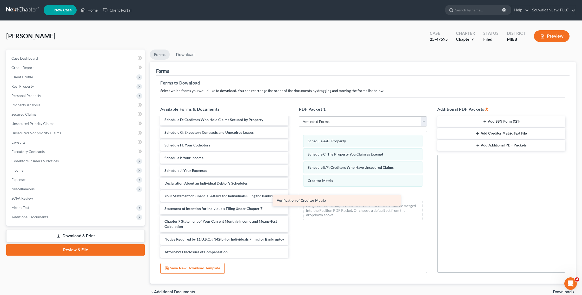
drag, startPoint x: 246, startPoint y: 230, endPoint x: 368, endPoint y: 200, distance: 125.3
click at [292, 200] on div "Verification of Creditor Matrix Voluntary Petition for Individuals Filing for B…" at bounding box center [224, 173] width 136 height 169
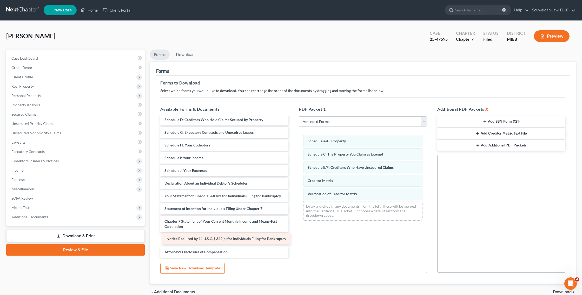
scroll to position [16, 0]
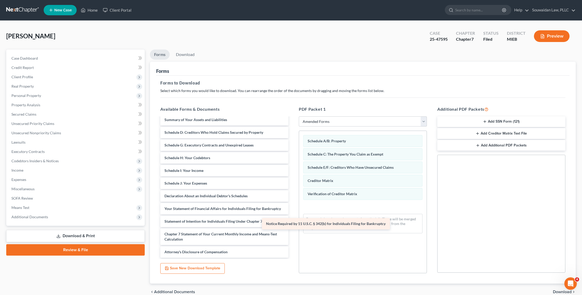
drag, startPoint x: 237, startPoint y: 242, endPoint x: 339, endPoint y: 227, distance: 102.6
click at [292, 227] on div "Notice Required by 11 U.S.C. § 342(b) for Individuals Filing for Bankruptcy Vol…" at bounding box center [224, 180] width 136 height 157
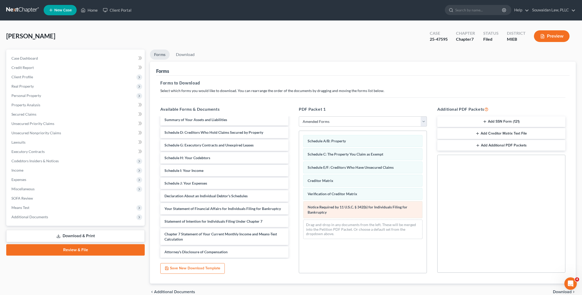
click at [352, 212] on div "Notice Required by 11 U.S.C. § 342(b) for Individuals Filing for Bankruptcy" at bounding box center [362, 209] width 119 height 17
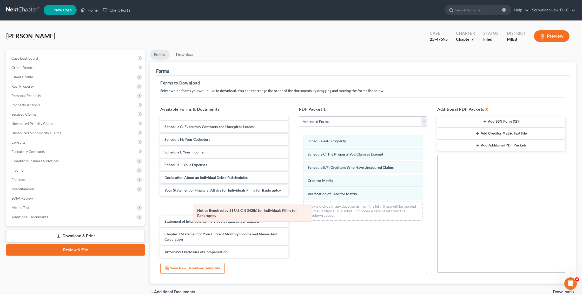
drag, startPoint x: 352, startPoint y: 212, endPoint x: 238, endPoint y: 215, distance: 114.5
click at [299, 215] on div "Notice Required by 11 U.S.C. § 342(b) for Individuals Filing for Bankruptcy Sch…" at bounding box center [362, 178] width 127 height 94
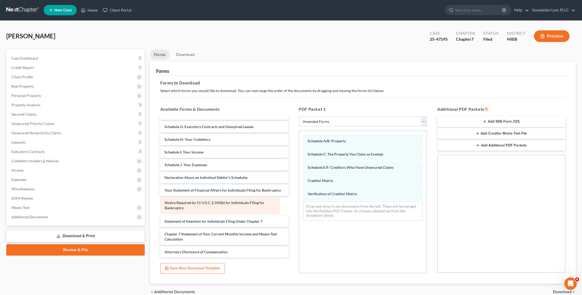
scroll to position [29, 0]
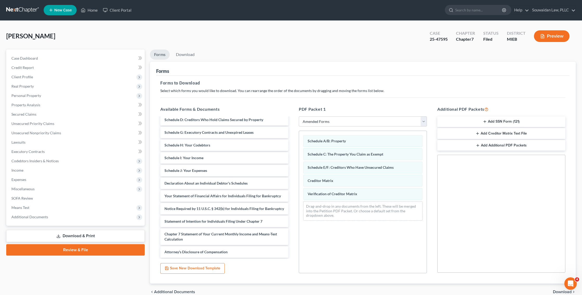
click at [557, 293] on span "Download" at bounding box center [562, 292] width 19 height 4
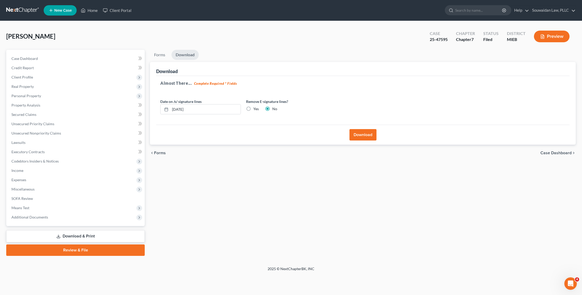
click at [363, 132] on button "Download" at bounding box center [362, 134] width 27 height 11
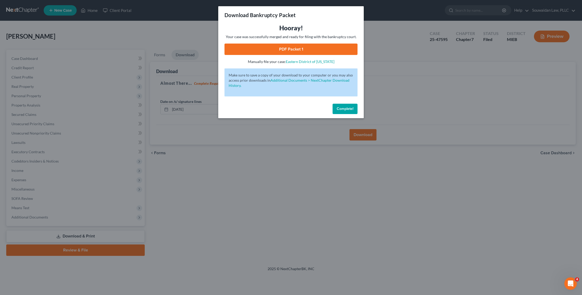
click at [318, 48] on link "PDF Packet 1" at bounding box center [290, 49] width 133 height 11
click at [302, 61] on link "Eastern District of [US_STATE]" at bounding box center [310, 61] width 49 height 4
click at [308, 53] on link "PDF Packet 1" at bounding box center [290, 49] width 133 height 11
click at [187, 66] on div "Download Bankruptcy Packet Hooray! Your case was successfully merged and ready …" at bounding box center [291, 147] width 582 height 295
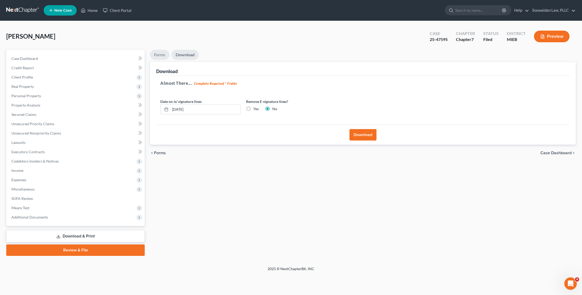
click at [166, 55] on link "Forms" at bounding box center [159, 55] width 19 height 10
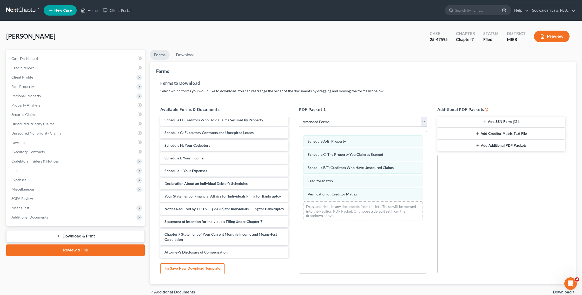
click at [322, 123] on select "Choose Default Petition PDF Packet Complete Bankruptcy Petition (all forms and …" at bounding box center [363, 122] width 128 height 10
click at [299, 117] on select "Choose Default Petition PDF Packet Complete Bankruptcy Petition (all forms and …" at bounding box center [363, 122] width 128 height 10
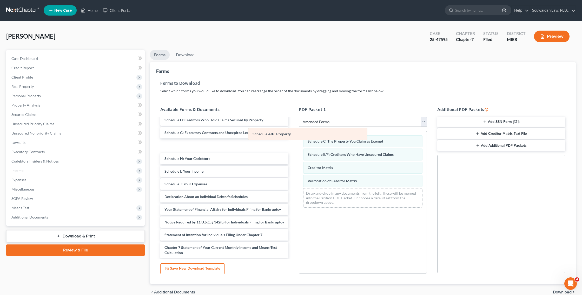
drag, startPoint x: 322, startPoint y: 146, endPoint x: 264, endPoint y: 139, distance: 57.8
click at [299, 139] on div "Schedule A/B: Property Schedule A/B: Property Schedule C: The Property You Clai…" at bounding box center [362, 171] width 127 height 81
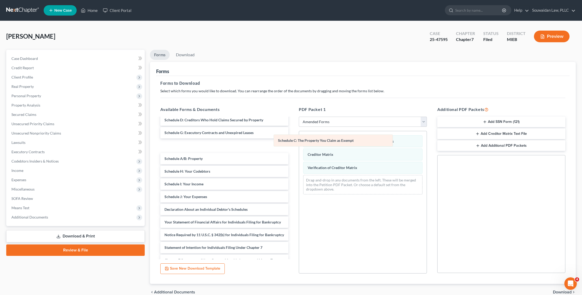
drag, startPoint x: 321, startPoint y: 143, endPoint x: 265, endPoint y: 141, distance: 55.8
click at [299, 141] on div "Schedule C: The Property You Claim as Exempt Schedule C: The Property You Claim…" at bounding box center [362, 165] width 127 height 68
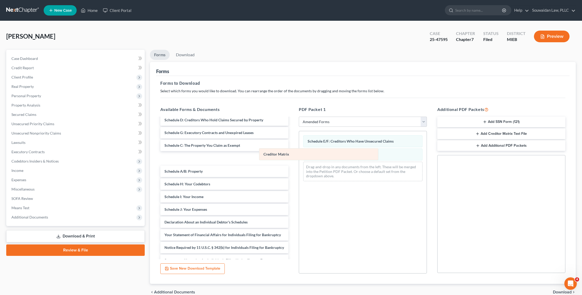
drag, startPoint x: 314, startPoint y: 157, endPoint x: 269, endPoint y: 157, distance: 45.2
click at [299, 157] on div "Creditor Matrix Schedule E/F: Creditors Who Have Unsecured Claims Creditor Matr…" at bounding box center [362, 158] width 127 height 54
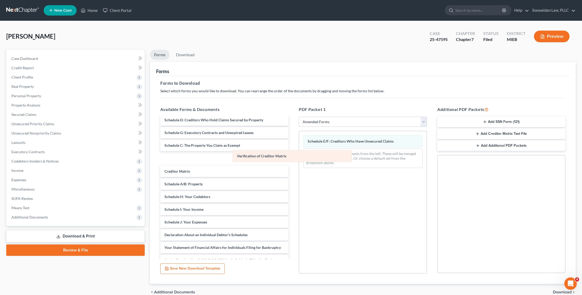
drag, startPoint x: 318, startPoint y: 155, endPoint x: 247, endPoint y: 156, distance: 71.1
click at [299, 156] on div "Verification of Creditor Matrix Schedule E/F: Creditors Who Have Unsecured Clai…" at bounding box center [362, 151] width 127 height 41
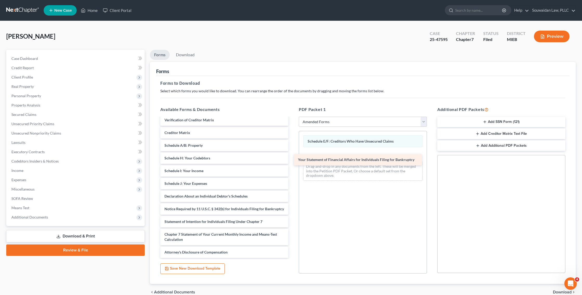
scroll to position [67, 0]
drag, startPoint x: 181, startPoint y: 195, endPoint x: 321, endPoint y: 158, distance: 144.2
click at [292, 158] on div "Your Statement of Financial Affairs for Individuals Filing for Bankruptcy Volun…" at bounding box center [224, 154] width 136 height 207
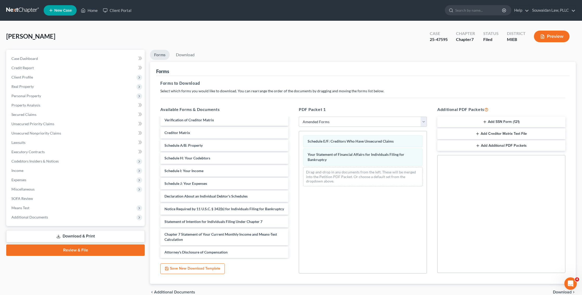
click at [562, 292] on span "Download" at bounding box center [562, 293] width 19 height 4
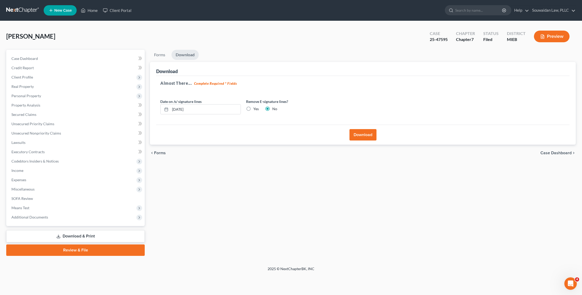
click at [357, 135] on button "Download" at bounding box center [362, 134] width 27 height 11
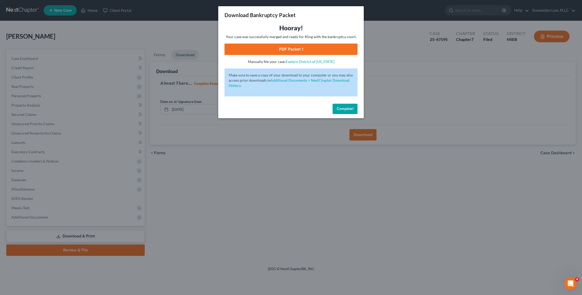
click at [279, 42] on div "Hooray! Your case was successfully merged and ready for filing with the bankrup…" at bounding box center [290, 44] width 133 height 41
click at [279, 51] on link "PDF Packet 1" at bounding box center [290, 49] width 133 height 11
click at [197, 59] on div "Download Bankruptcy Packet Hooray! Your case was successfully merged and ready …" at bounding box center [291, 147] width 582 height 295
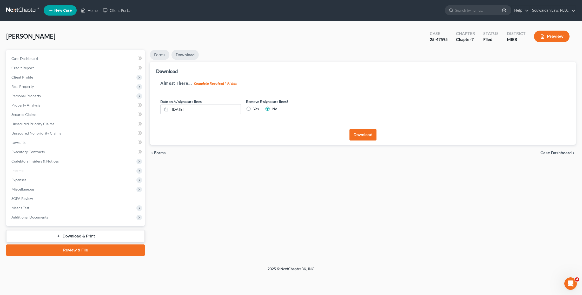
click at [162, 58] on link "Forms" at bounding box center [159, 55] width 19 height 10
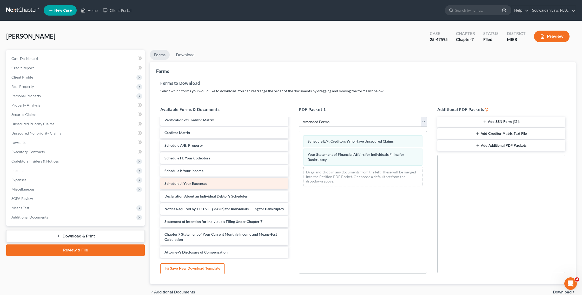
scroll to position [25, 0]
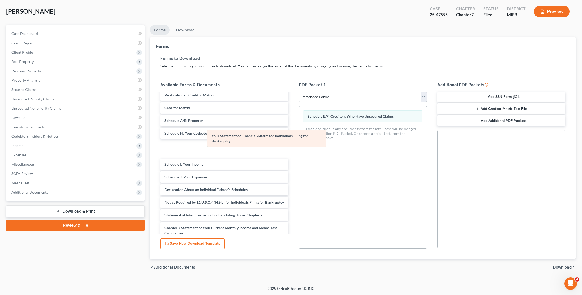
drag, startPoint x: 334, startPoint y: 135, endPoint x: 238, endPoint y: 142, distance: 96.6
click at [299, 142] on div "Your Statement of Financial Affairs for Individuals Filing for Bankruptcy Sched…" at bounding box center [362, 126] width 127 height 41
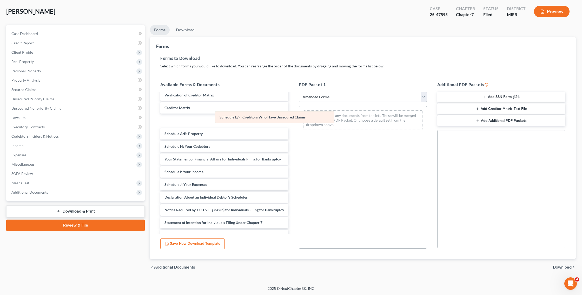
drag, startPoint x: 317, startPoint y: 115, endPoint x: 227, endPoint y: 116, distance: 89.6
click at [299, 116] on div "Schedule E/F: Creditors Who Have Unsecured Claims Schedule E/F: Creditors Who H…" at bounding box center [362, 120] width 127 height 28
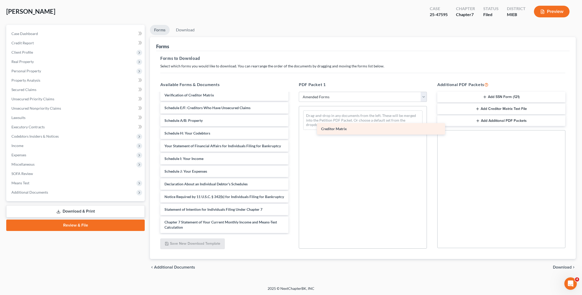
drag, startPoint x: 205, startPoint y: 111, endPoint x: 361, endPoint y: 132, distance: 157.7
click at [292, 132] on div "Creditor Matrix Voluntary Petition for Individuals Filing for Bankruptcy Summar…" at bounding box center [224, 136] width 136 height 220
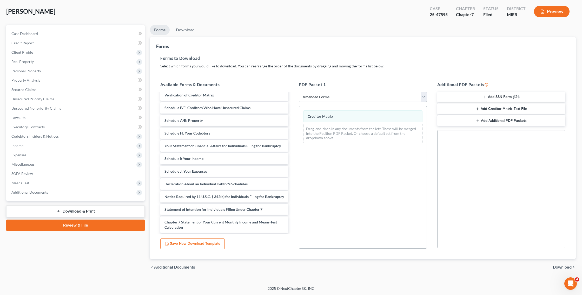
click at [560, 269] on span "Download" at bounding box center [562, 268] width 19 height 4
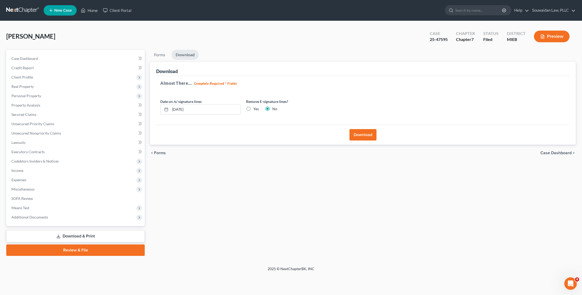
scroll to position [0, 0]
click at [362, 138] on button "Download" at bounding box center [362, 134] width 27 height 11
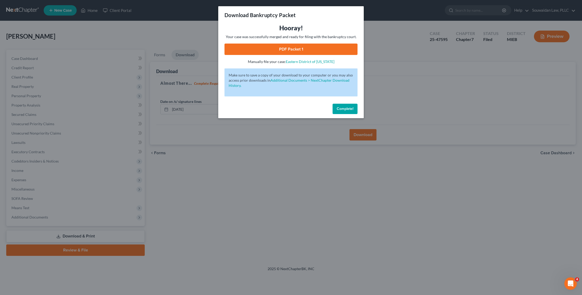
click at [299, 47] on link "PDF Packet 1" at bounding box center [290, 49] width 133 height 11
click at [346, 108] on span "Complete!" at bounding box center [344, 109] width 17 height 4
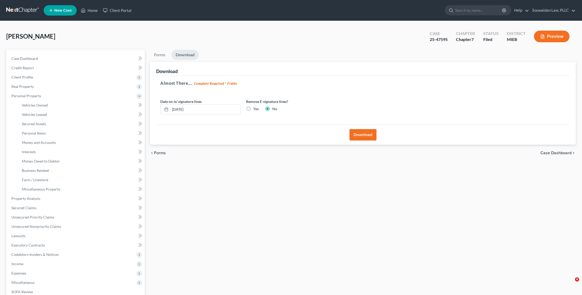
select select "2"
click at [163, 56] on link "Forms" at bounding box center [159, 55] width 19 height 10
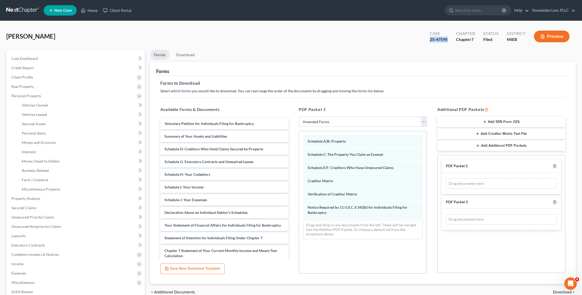
click at [497, 133] on button "Add Creditor Matrix Text File" at bounding box center [501, 134] width 128 height 11
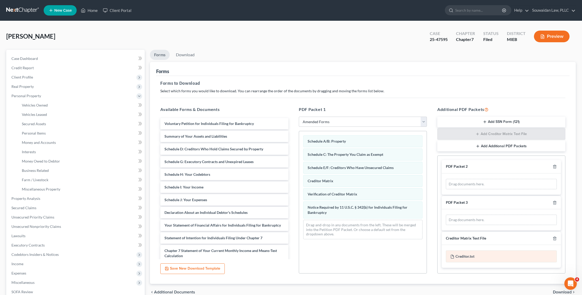
click at [501, 260] on div "Creditor.txt" at bounding box center [501, 257] width 111 height 12
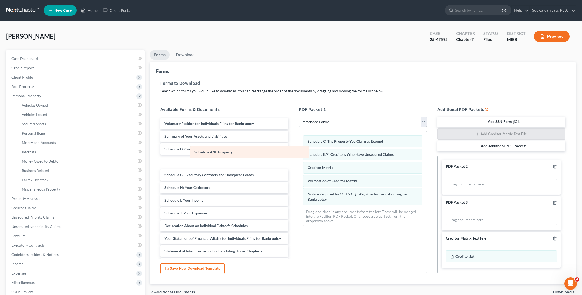
drag, startPoint x: 366, startPoint y: 137, endPoint x: 253, endPoint y: 148, distance: 113.8
click at [299, 148] on div "Schedule A/B: Property Schedule A/B: Property Schedule C: The Property You Clai…" at bounding box center [362, 180] width 127 height 99
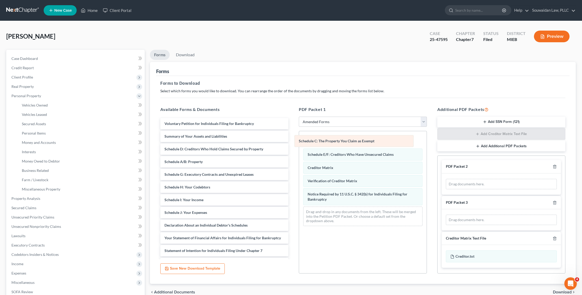
drag, startPoint x: 347, startPoint y: 144, endPoint x: 257, endPoint y: 148, distance: 91.0
click at [299, 148] on div "Schedule C: The Property You Claim as Exempt Schedule C: The Property You Claim…" at bounding box center [362, 180] width 127 height 99
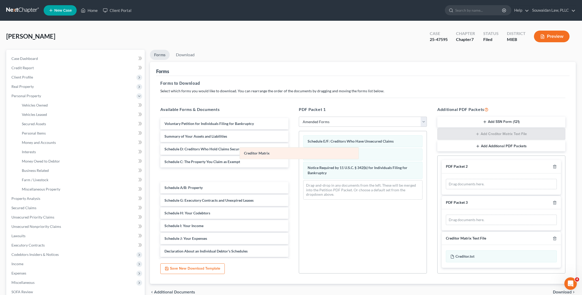
drag, startPoint x: 332, startPoint y: 151, endPoint x: 228, endPoint y: 150, distance: 103.9
click at [299, 150] on div "Creditor Matrix Schedule E/F: Creditors Who Have Unsecured Claims Creditor Matr…" at bounding box center [362, 167] width 127 height 73
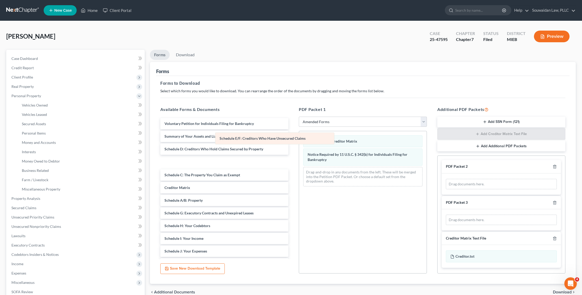
drag, startPoint x: 335, startPoint y: 147, endPoint x: 246, endPoint y: 144, distance: 89.6
click at [299, 144] on div "Schedule E/F: Creditors Who Have Unsecured Claims Schedule E/F: Creditors Who H…" at bounding box center [362, 160] width 127 height 59
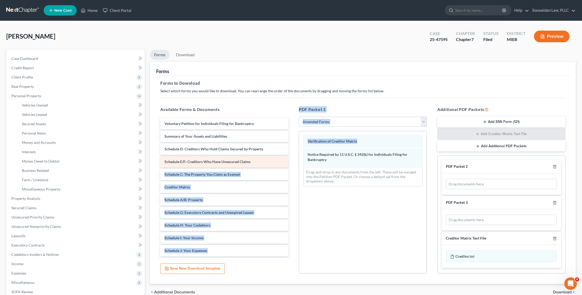
drag, startPoint x: 315, startPoint y: 148, endPoint x: 265, endPoint y: 148, distance: 49.9
click at [265, 148] on div "Available Forms & Documents Voluntary Petition for Individuals Filing for Bankr…" at bounding box center [362, 190] width 415 height 176
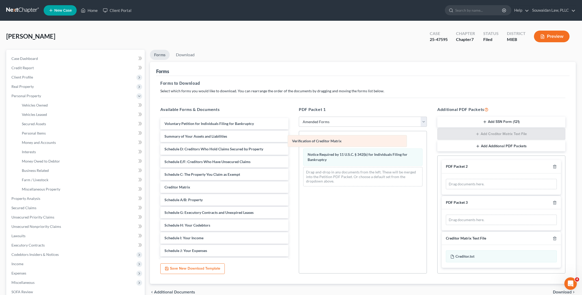
drag, startPoint x: 340, startPoint y: 145, endPoint x: 267, endPoint y: 145, distance: 73.7
click at [299, 145] on div "Verification of Creditor Matrix Verification of Creditor Matrix Verification of…" at bounding box center [362, 160] width 127 height 59
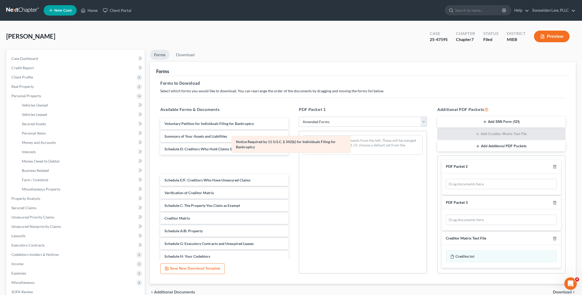
drag, startPoint x: 331, startPoint y: 145, endPoint x: 259, endPoint y: 145, distance: 71.9
click at [299, 145] on div "Notice Required by 11 U.S.C. § 342(b) for Individuals Filing for Bankruptcy Not…" at bounding box center [362, 145] width 127 height 28
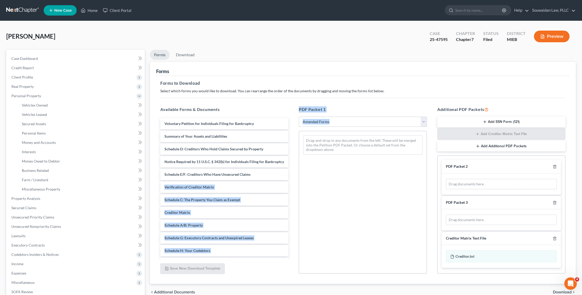
click at [560, 291] on span "Download" at bounding box center [562, 293] width 19 height 4
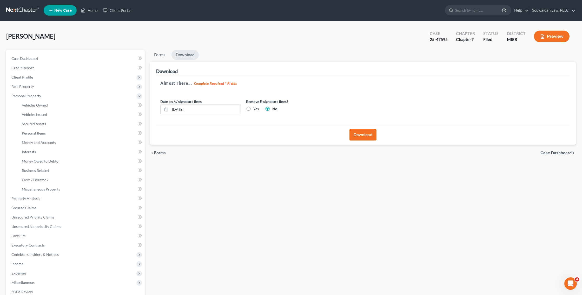
click at [358, 132] on button "Download" at bounding box center [362, 134] width 27 height 11
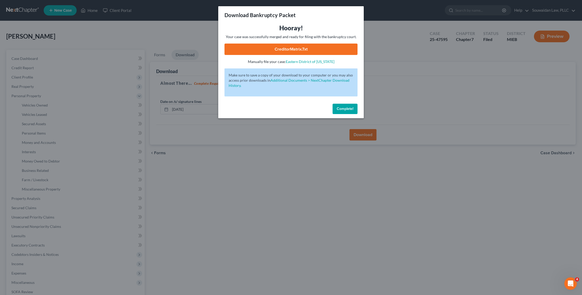
click at [311, 48] on link "CreditorMatrix.txt" at bounding box center [290, 49] width 133 height 11
